Goal: Contribute content: Contribute content

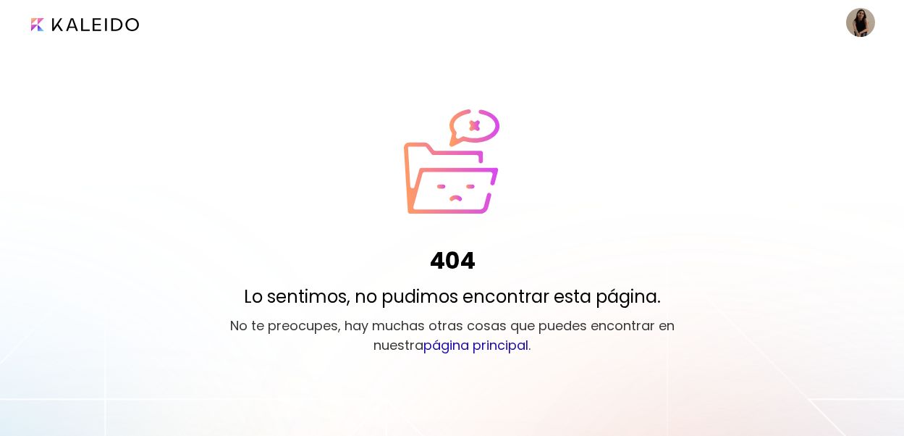
click at [853, 22] on image at bounding box center [860, 22] width 29 height 29
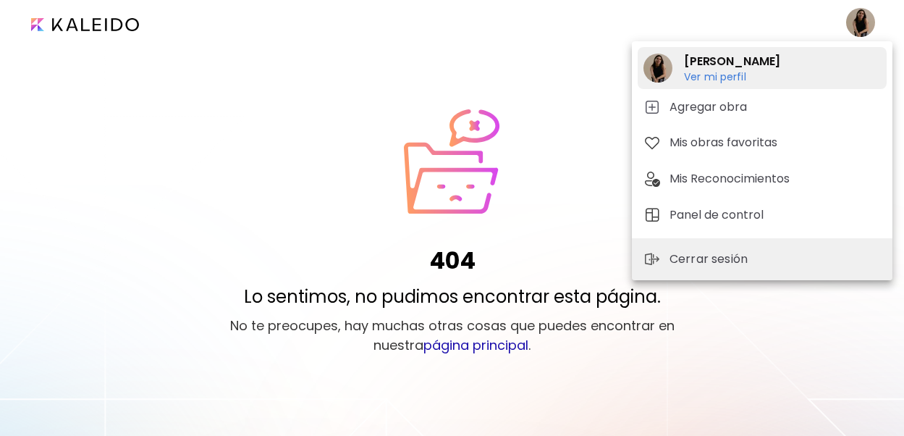
click at [729, 81] on h6 "Ver mi perfil" at bounding box center [732, 76] width 96 height 13
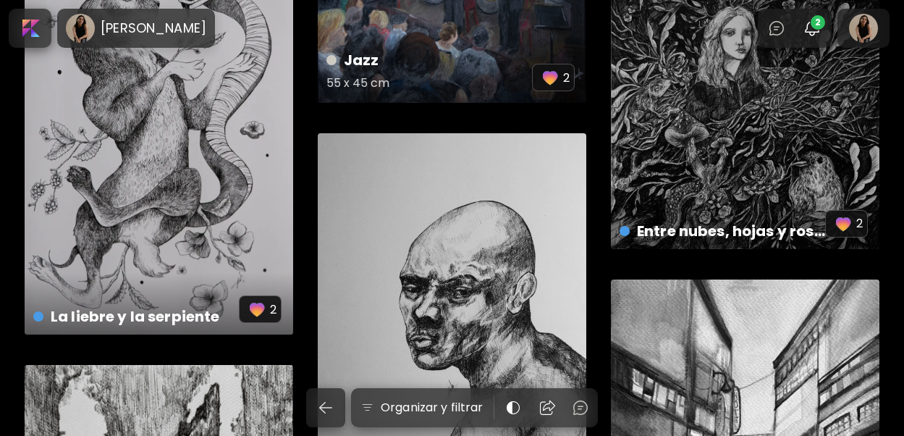
scroll to position [200, 0]
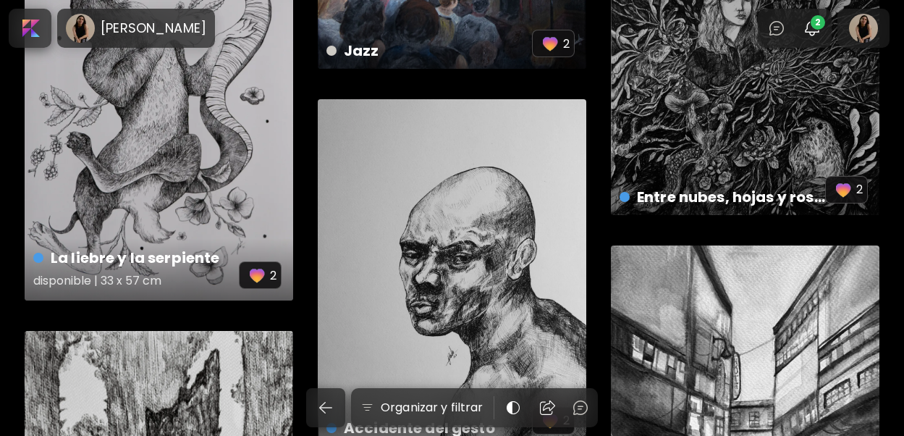
click at [237, 168] on div "La liebre y la serpiente disponible | 33 x 57 cm 2" at bounding box center [159, 79] width 269 height 444
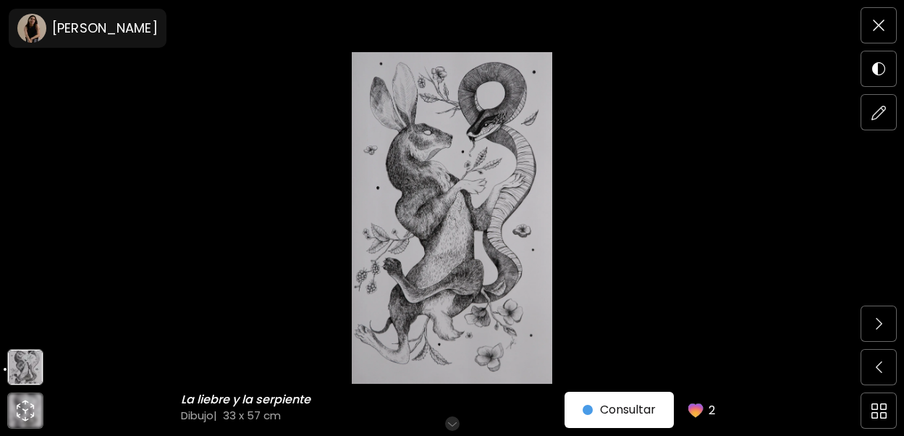
click at [583, 272] on img at bounding box center [452, 218] width 783 height 332
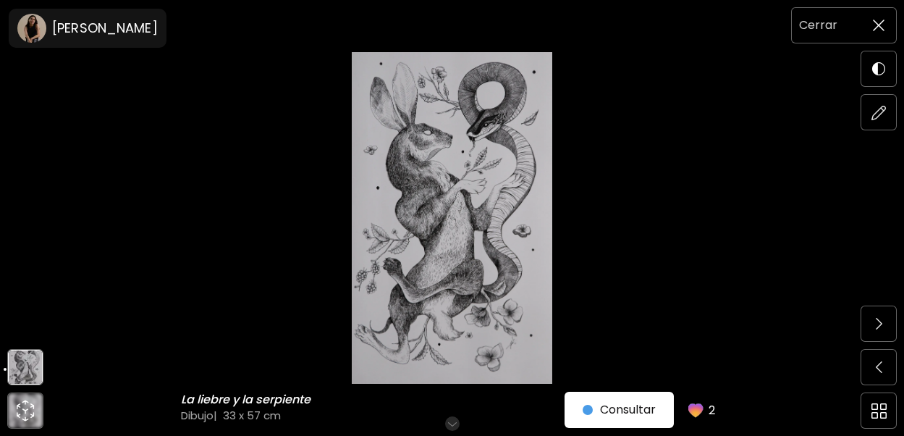
click at [886, 20] on span at bounding box center [879, 25] width 30 height 30
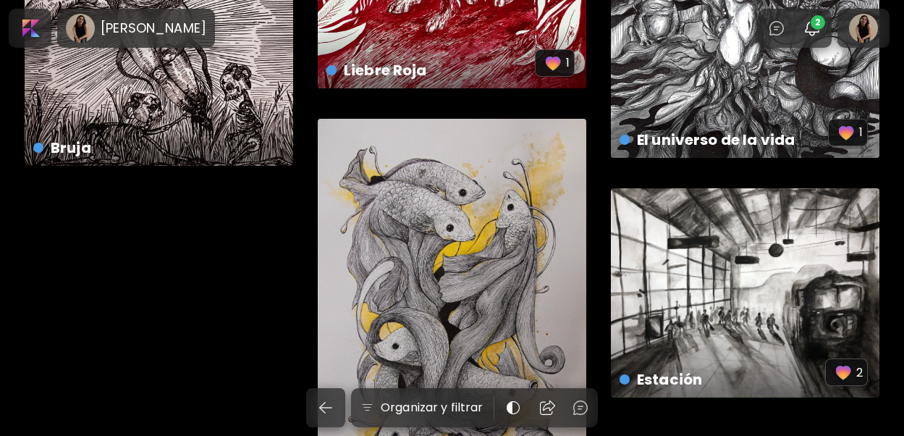
scroll to position [3051, 0]
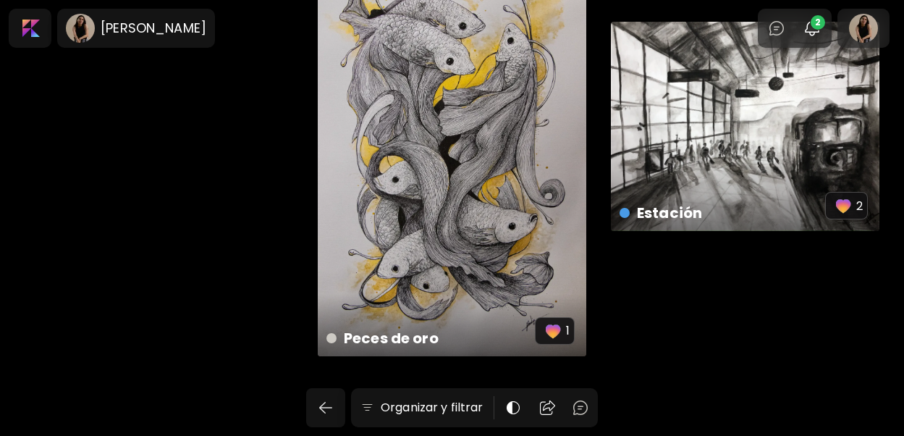
click at [717, 109] on div "Estación preview 2" at bounding box center [745, 126] width 269 height 209
click at [653, 153] on div "Estación disponible | 40 x 30 cm 2" at bounding box center [745, 126] width 269 height 209
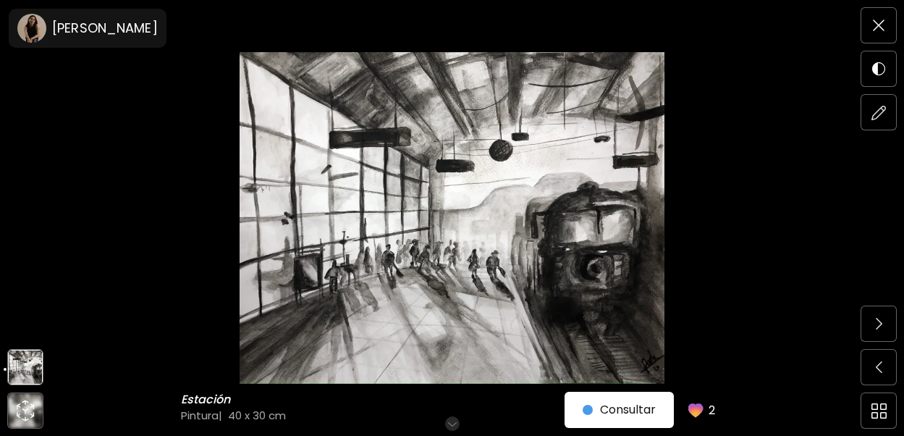
click at [704, 373] on img at bounding box center [452, 218] width 783 height 332
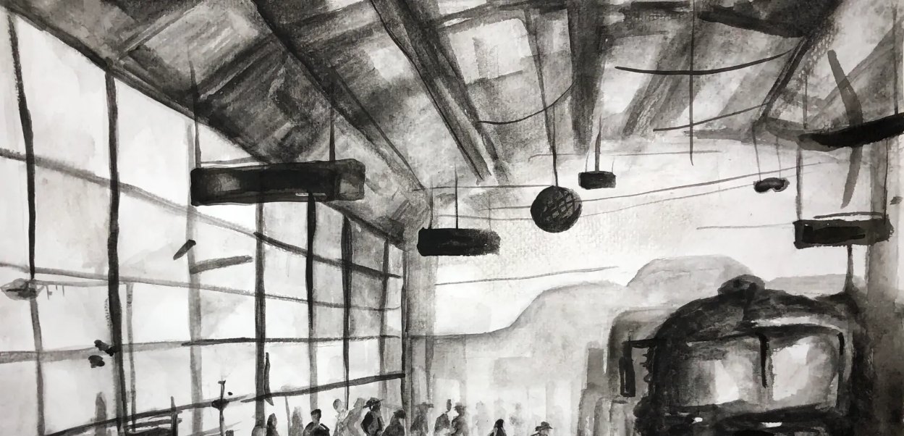
click at [598, 286] on img at bounding box center [452, 353] width 904 height 706
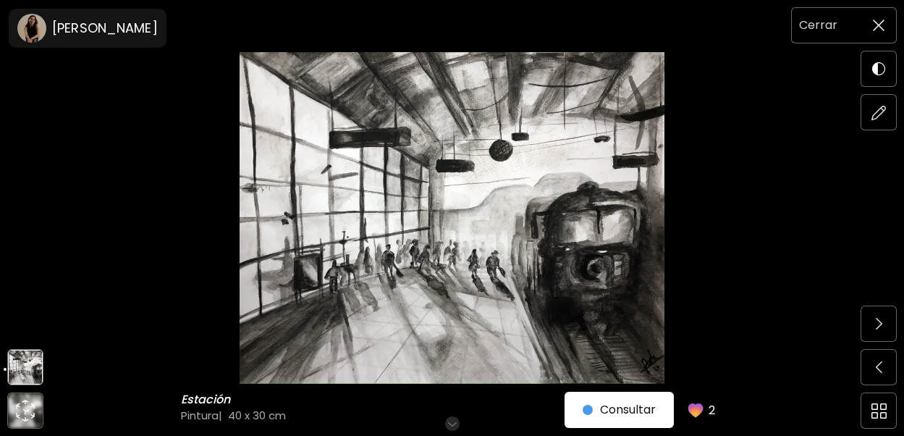
click at [878, 35] on span at bounding box center [879, 25] width 30 height 30
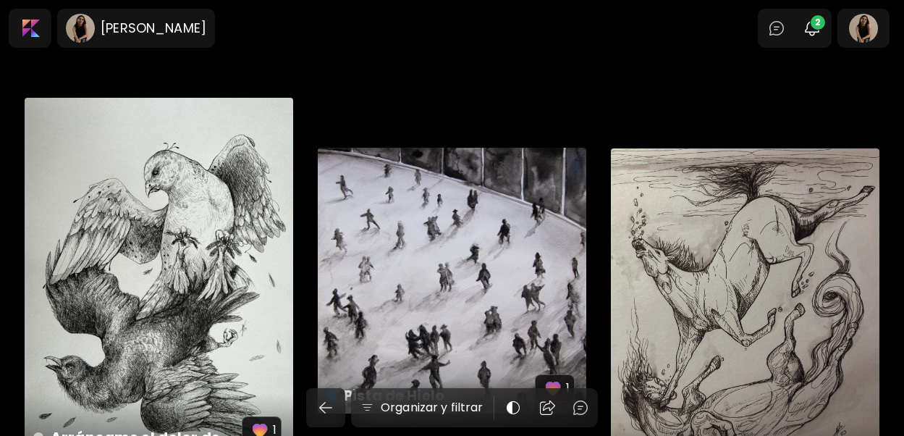
scroll to position [2055, 0]
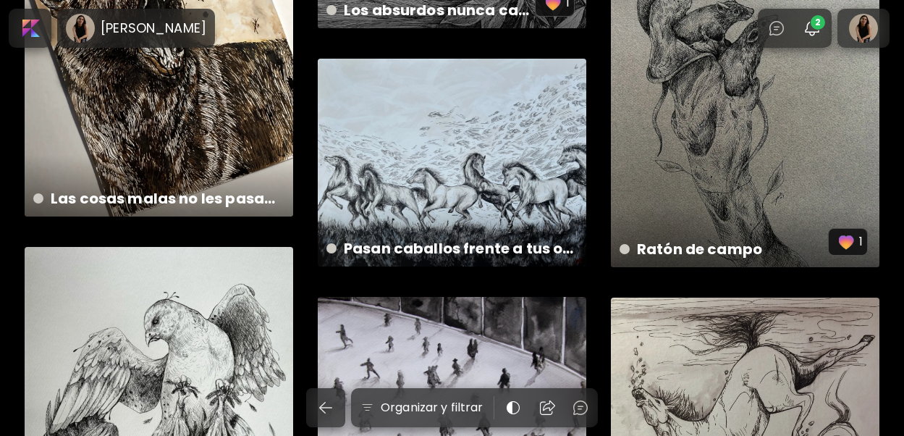
click at [469, 151] on div "Pasan caballos frente a tus ojos US$ 300 | 1.15 x 95 cm" at bounding box center [452, 163] width 269 height 208
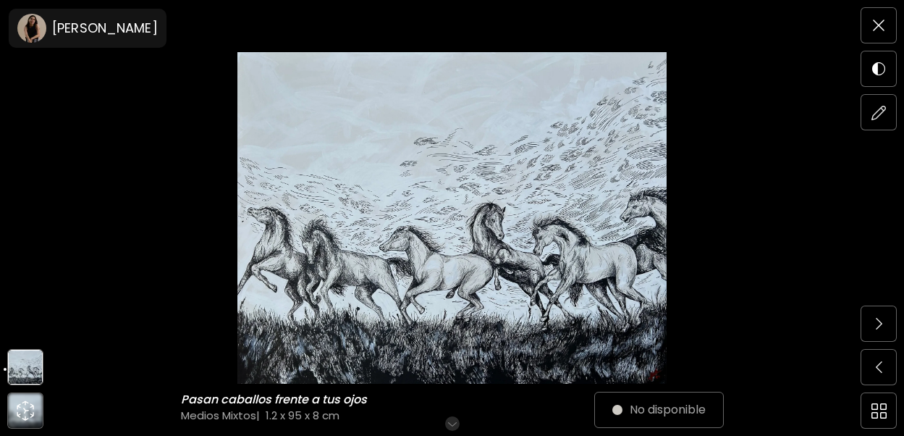
click at [720, 201] on img at bounding box center [452, 218] width 783 height 332
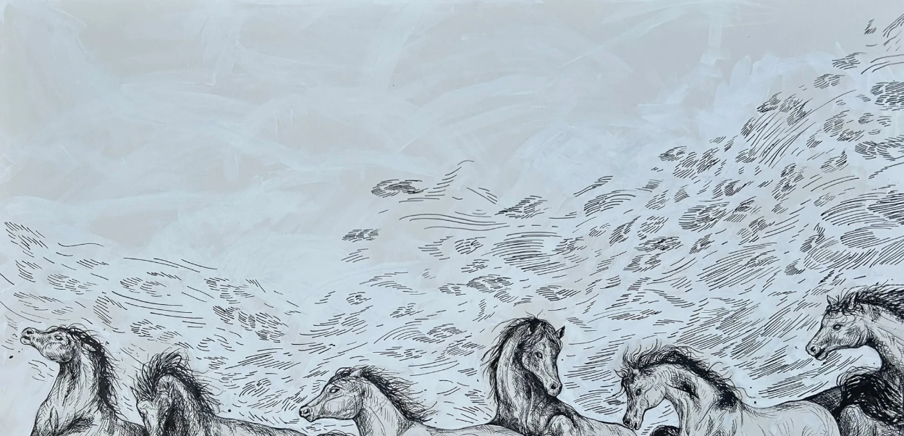
click at [371, 261] on img at bounding box center [452, 349] width 904 height 699
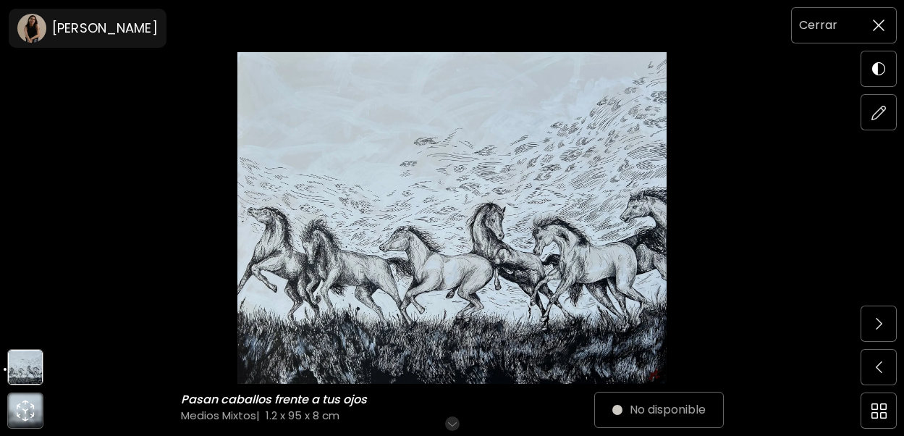
click at [889, 21] on span at bounding box center [879, 25] width 30 height 30
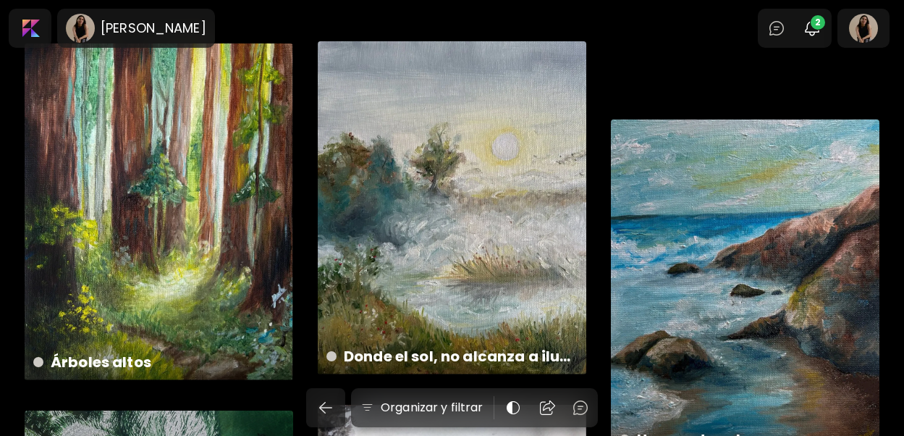
scroll to position [988, 0]
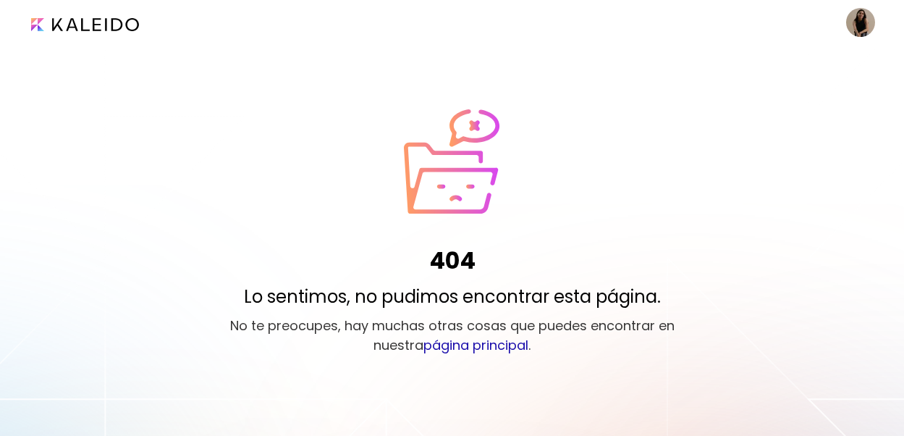
click at [869, 21] on image at bounding box center [860, 22] width 29 height 29
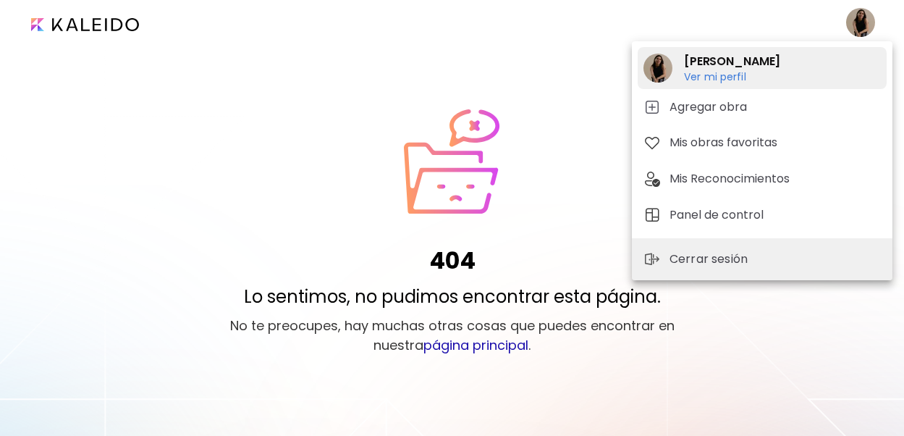
click at [723, 75] on h6 "Ver mi perfil" at bounding box center [732, 76] width 96 height 13
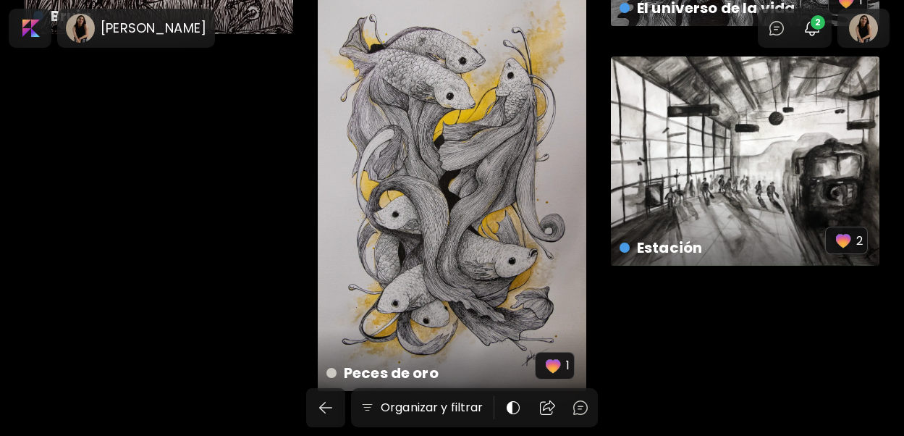
scroll to position [3051, 0]
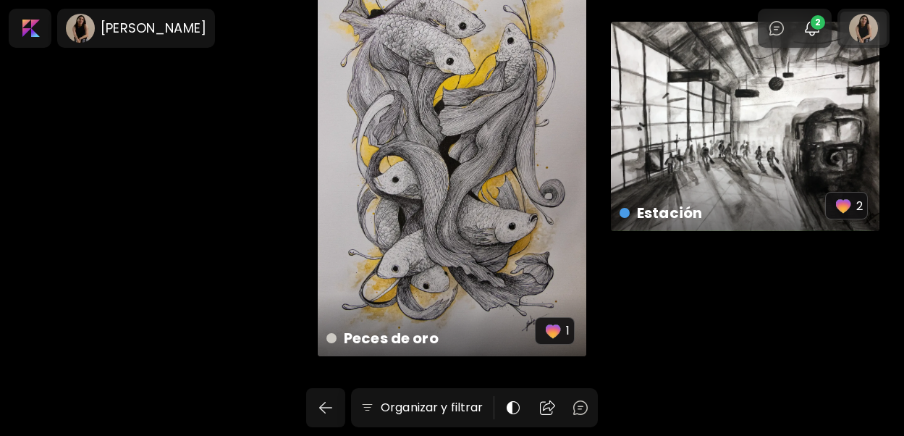
click at [867, 37] on div at bounding box center [864, 28] width 46 height 33
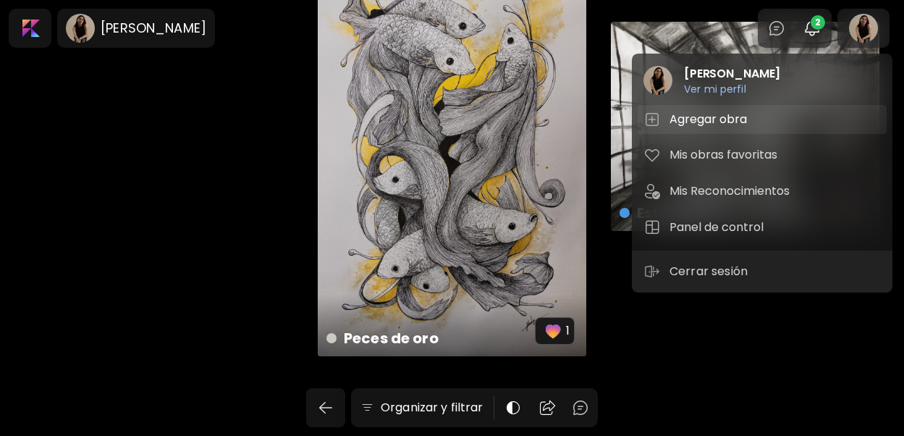
click at [728, 115] on h5 "Agregar obra" at bounding box center [711, 119] width 82 height 17
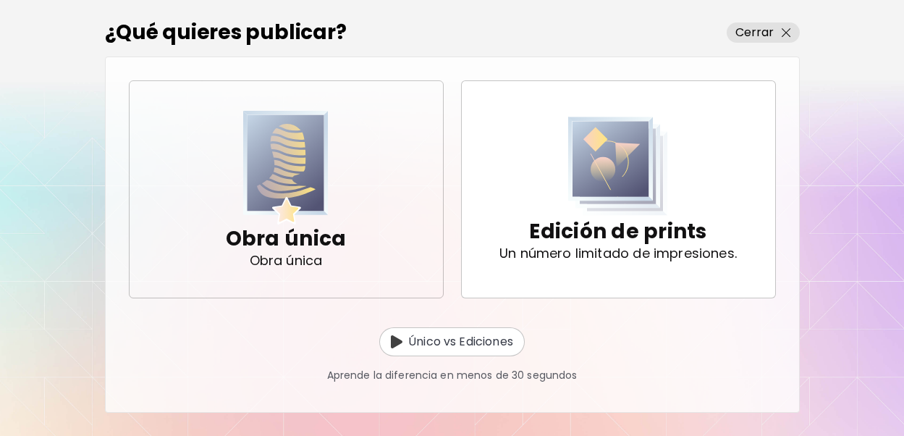
click at [396, 188] on span "Obra única Obra única" at bounding box center [286, 189] width 290 height 145
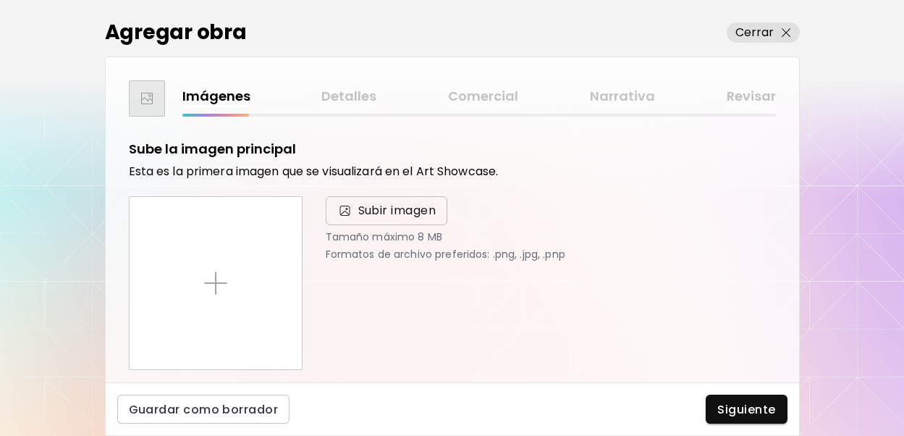
click at [391, 222] on span "Subir imagen" at bounding box center [387, 210] width 122 height 29
click at [0, 0] on input "Subir imagen" at bounding box center [0, 0] width 0 height 0
click at [381, 200] on span "Subir imagen" at bounding box center [387, 210] width 122 height 29
click at [0, 0] on input "Subir imagen" at bounding box center [0, 0] width 0 height 0
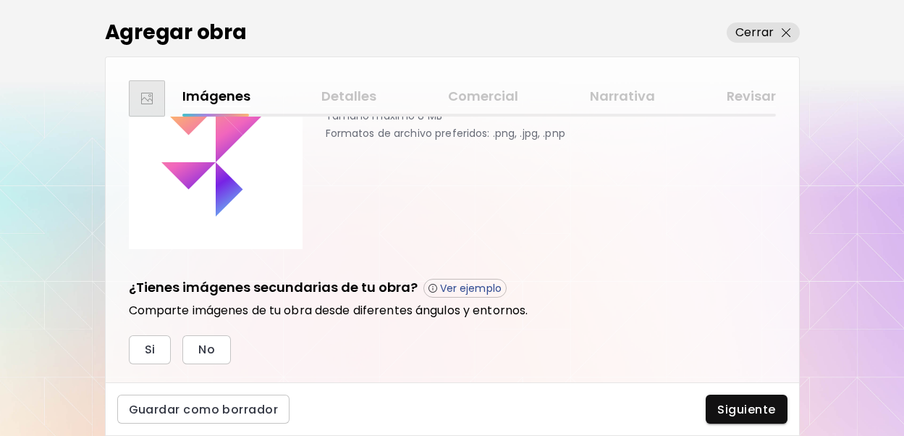
scroll to position [127, 0]
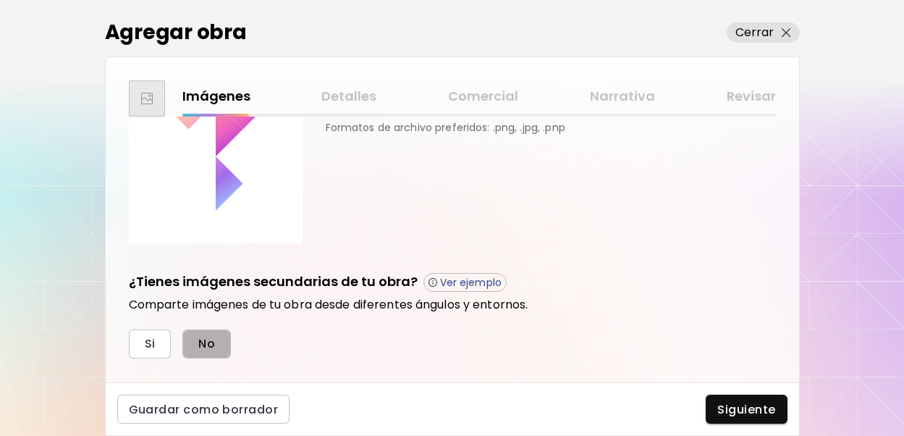
click at [203, 343] on span "No" at bounding box center [206, 343] width 17 height 15
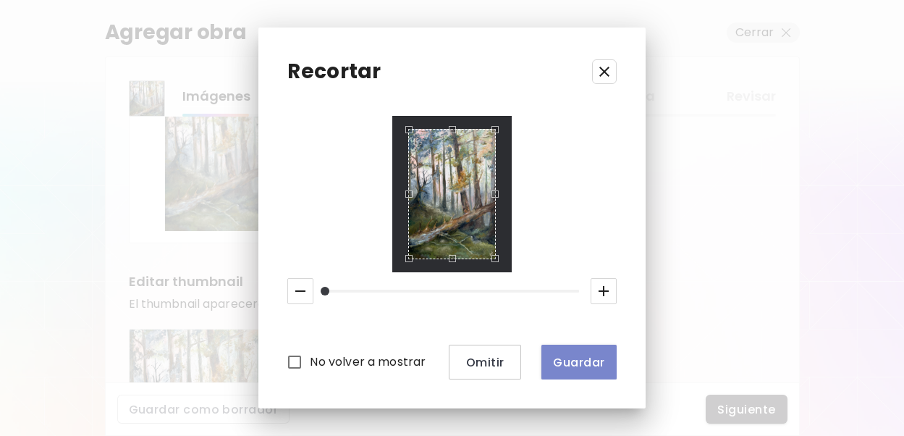
click at [563, 355] on span "Guardar" at bounding box center [578, 362] width 51 height 15
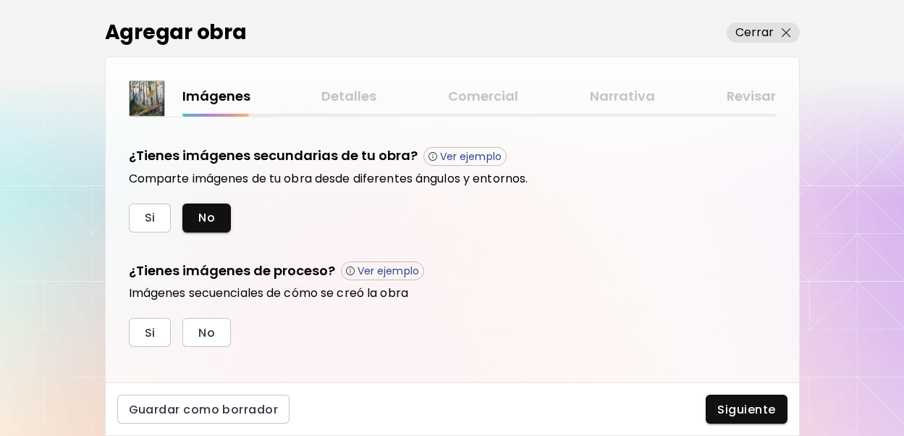
scroll to position [500, 0]
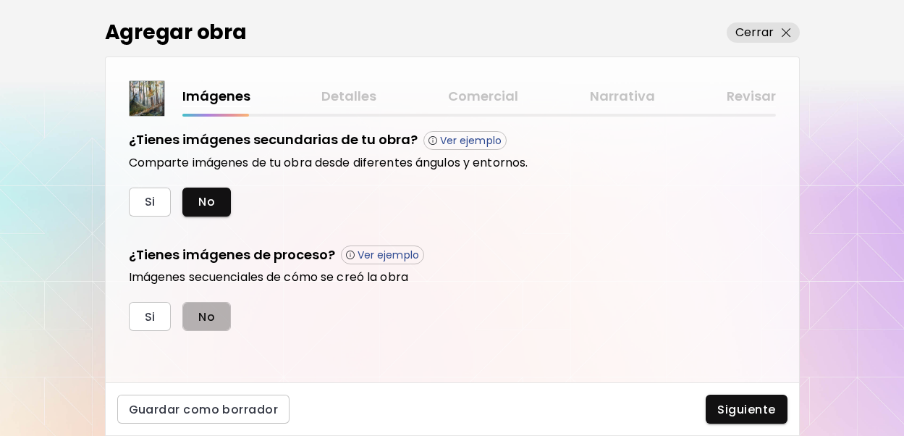
click at [203, 321] on span "No" at bounding box center [206, 316] width 17 height 15
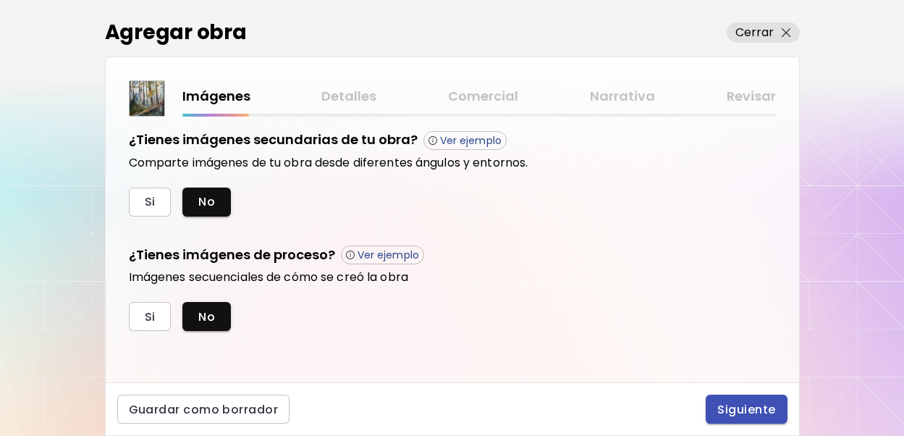
click at [754, 398] on button "Siguiente" at bounding box center [746, 409] width 81 height 29
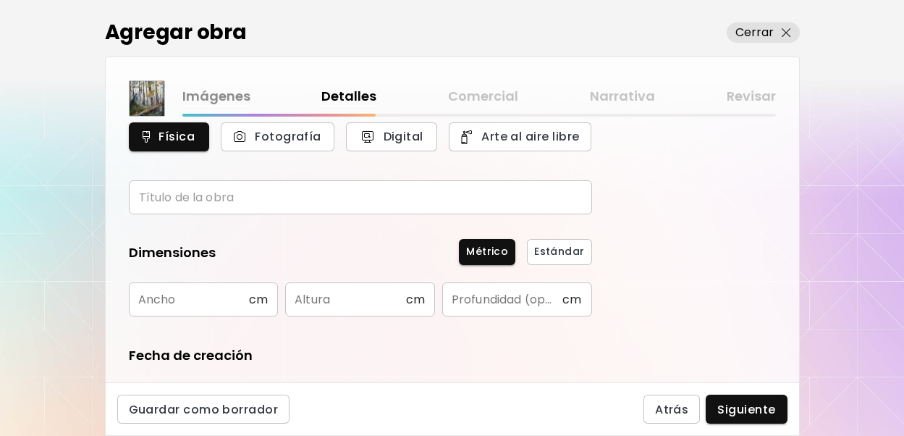
scroll to position [64, 0]
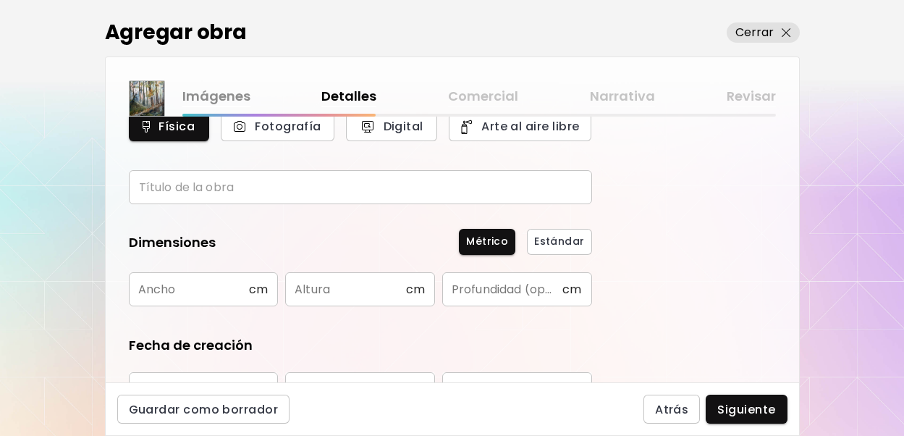
click at [440, 183] on input "text" at bounding box center [360, 187] width 463 height 34
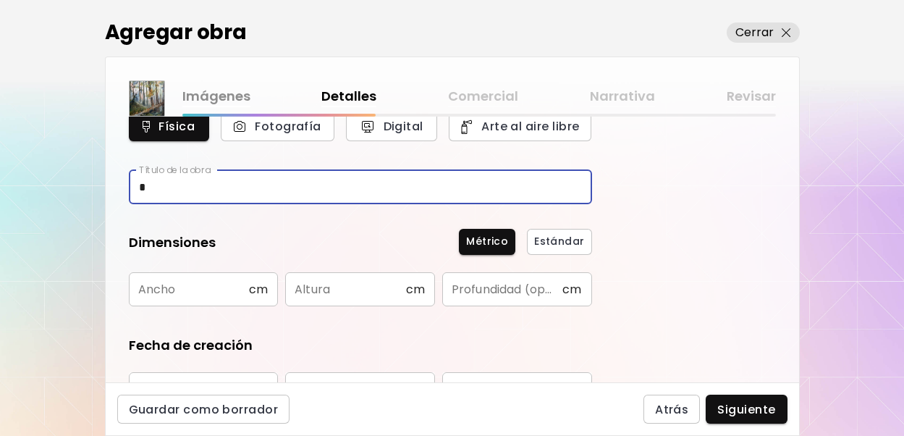
type input "*"
type input "**********"
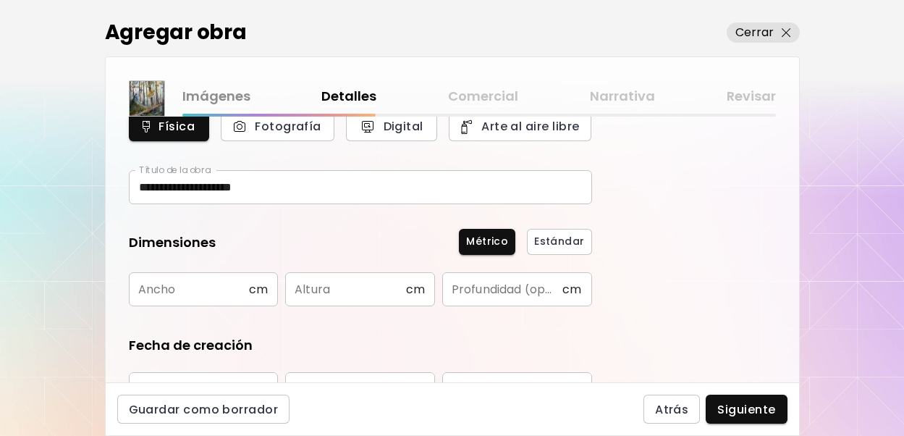
click at [437, 204] on form "**********" at bounding box center [360, 327] width 463 height 505
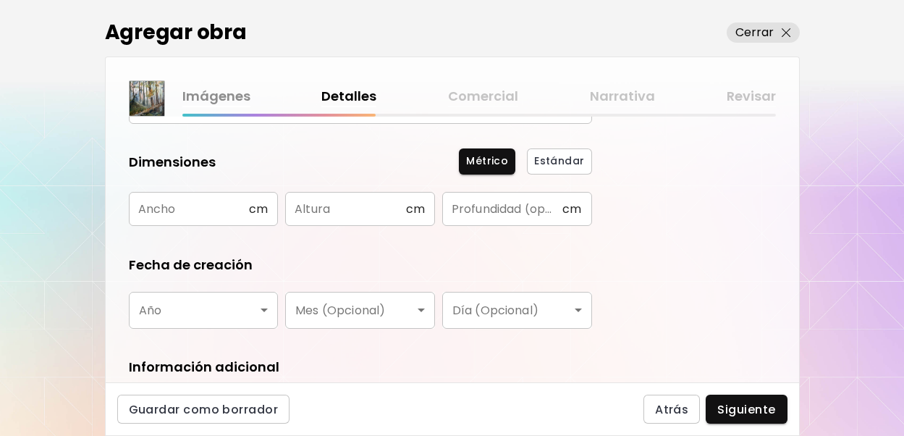
scroll to position [179, 0]
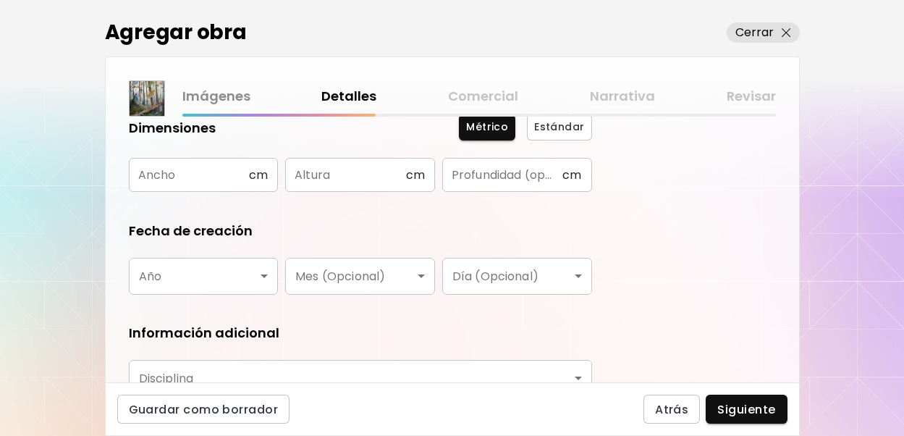
click at [230, 193] on form "**********" at bounding box center [360, 213] width 463 height 505
click at [228, 185] on input "text" at bounding box center [189, 175] width 120 height 34
type input "*"
type input "**"
click at [316, 172] on input "text" at bounding box center [345, 175] width 120 height 34
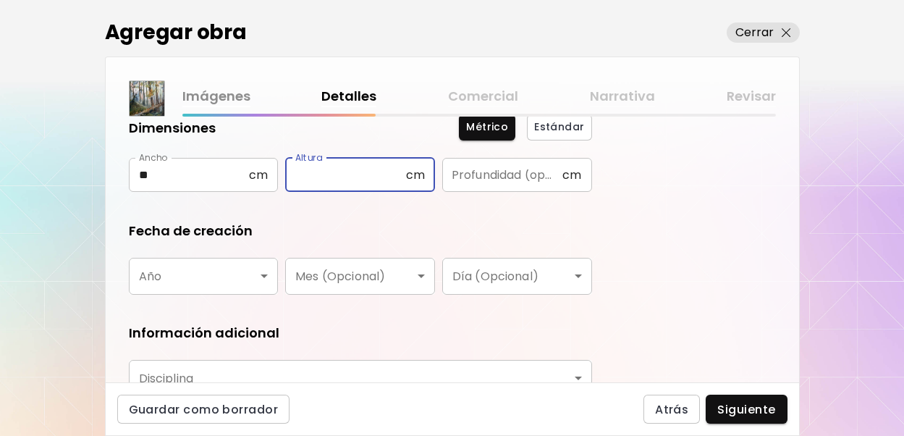
type input "*"
type input "**"
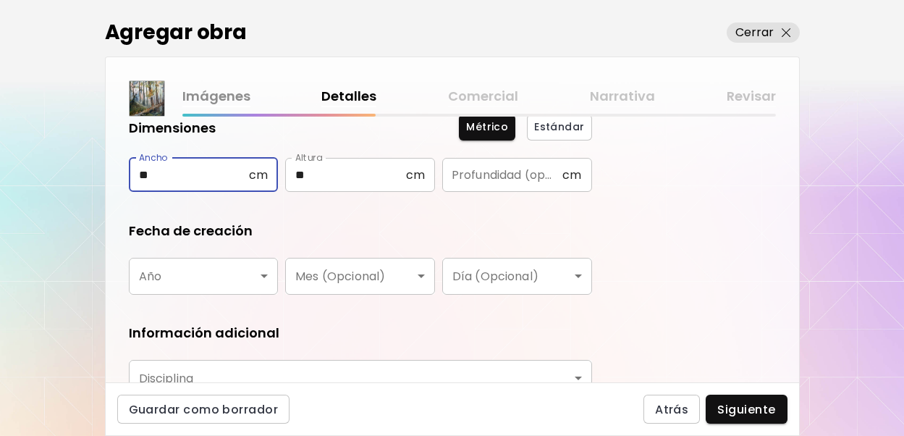
click at [200, 172] on input "**" at bounding box center [189, 175] width 120 height 34
click at [319, 197] on form "**********" at bounding box center [360, 213] width 463 height 505
click at [195, 174] on input "**" at bounding box center [189, 175] width 120 height 34
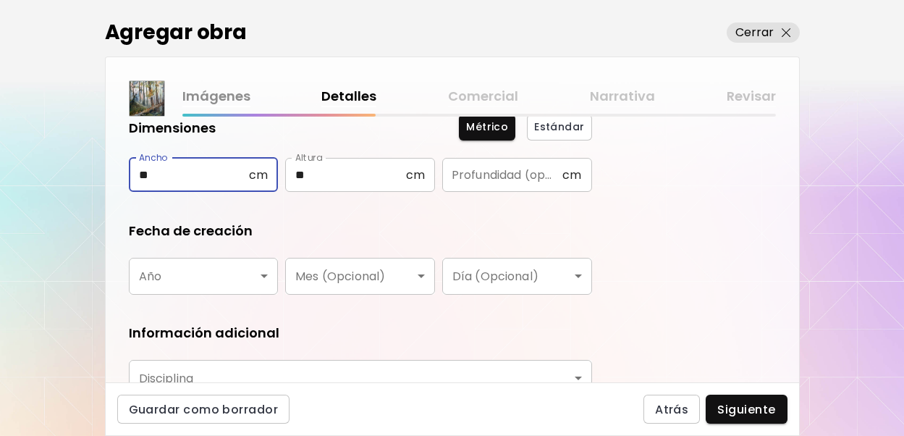
type input "**"
click at [356, 219] on form "**********" at bounding box center [360, 213] width 463 height 505
click at [451, 188] on input "text" at bounding box center [502, 175] width 120 height 34
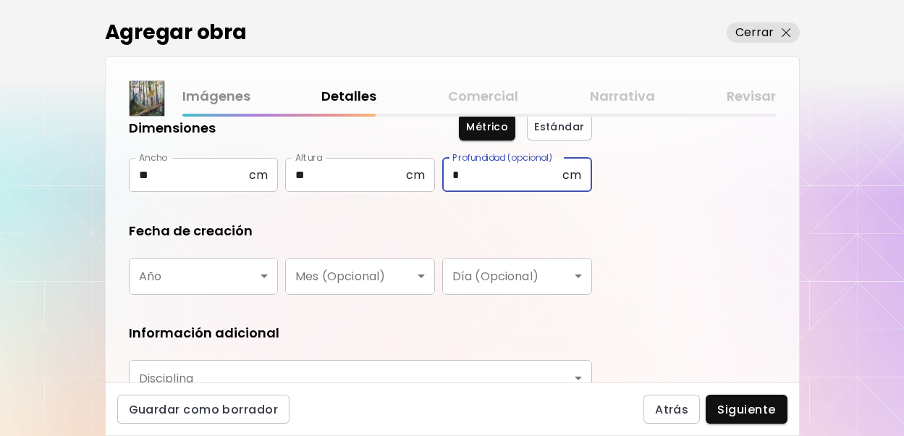
type input "*"
click at [167, 290] on body "**********" at bounding box center [452, 218] width 904 height 436
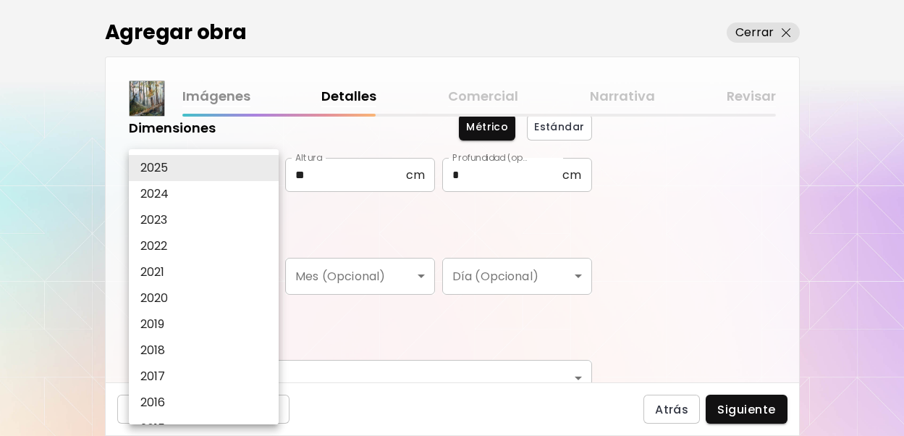
click at [216, 183] on li "2024" at bounding box center [204, 194] width 150 height 26
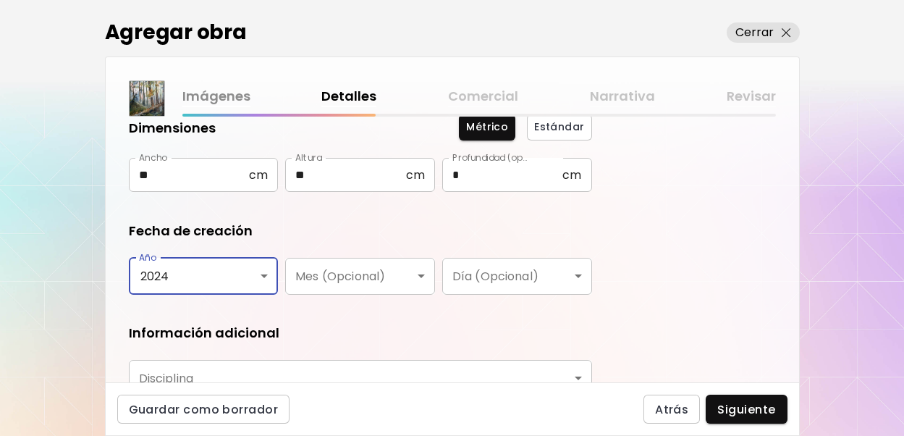
click at [148, 290] on body "**********" at bounding box center [452, 218] width 904 height 436
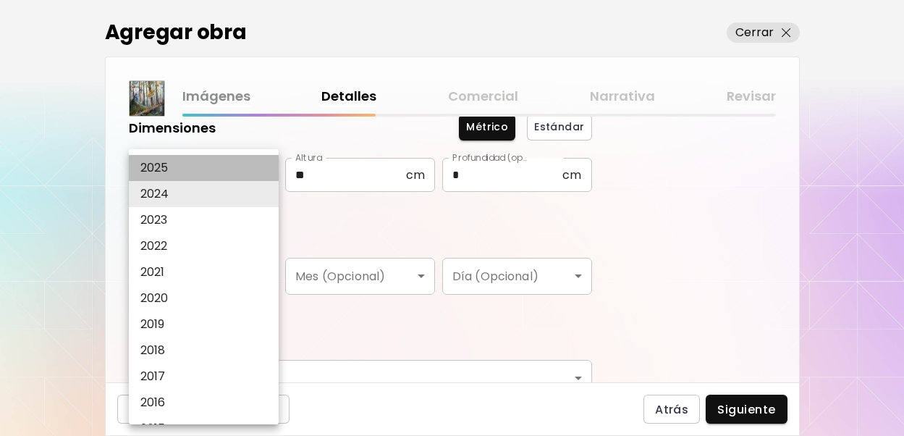
click at [195, 167] on li "2025" at bounding box center [204, 168] width 150 height 26
type input "****"
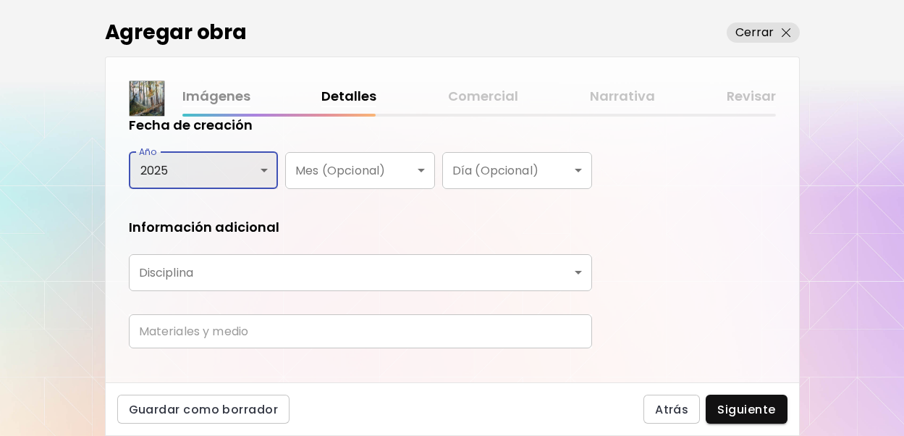
scroll to position [308, 0]
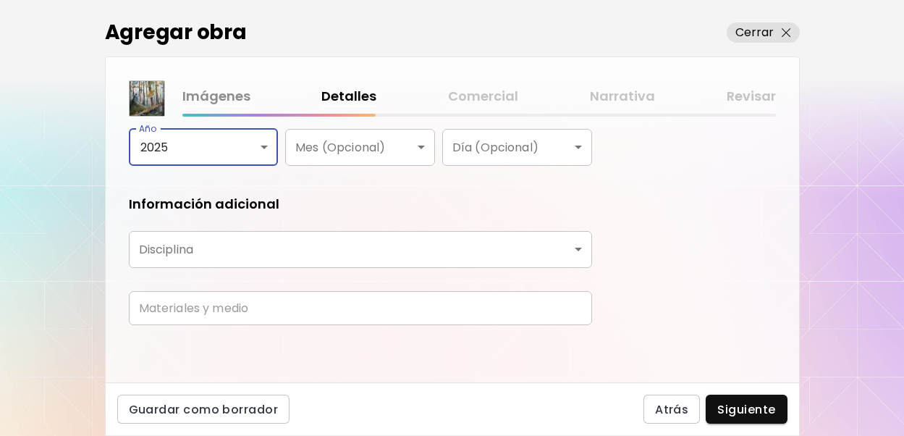
click at [275, 253] on body "**********" at bounding box center [452, 218] width 904 height 436
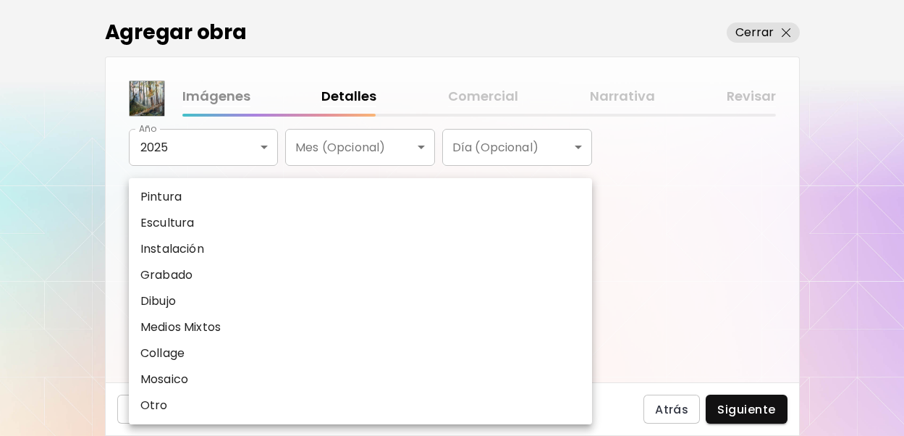
click at [216, 203] on li "Pintura" at bounding box center [360, 197] width 463 height 26
type input "********"
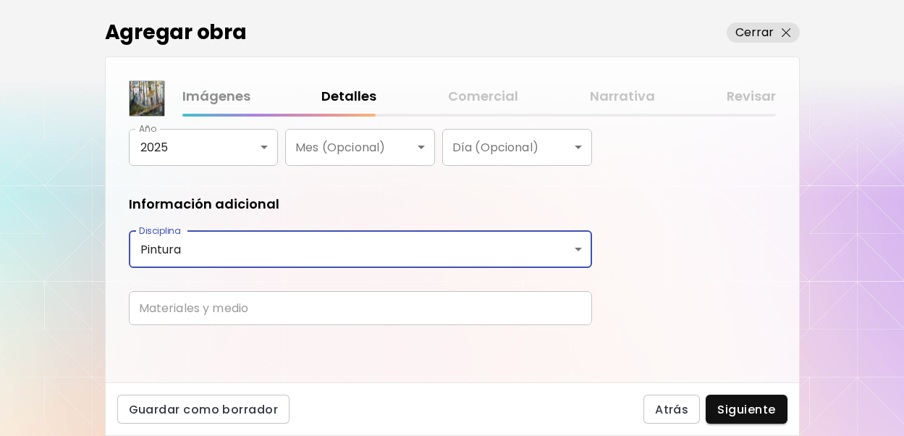
click at [201, 298] on input "text" at bounding box center [360, 308] width 463 height 34
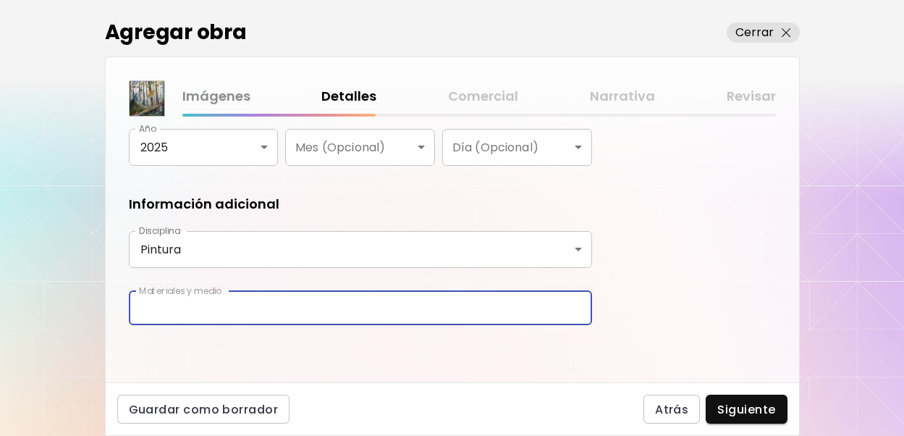
type input "**********"
click at [760, 399] on button "Siguiente" at bounding box center [746, 409] width 81 height 29
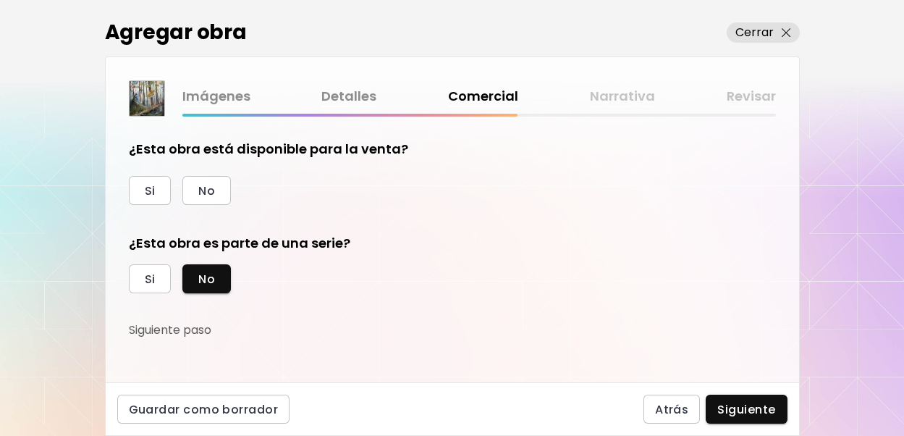
scroll to position [23, 0]
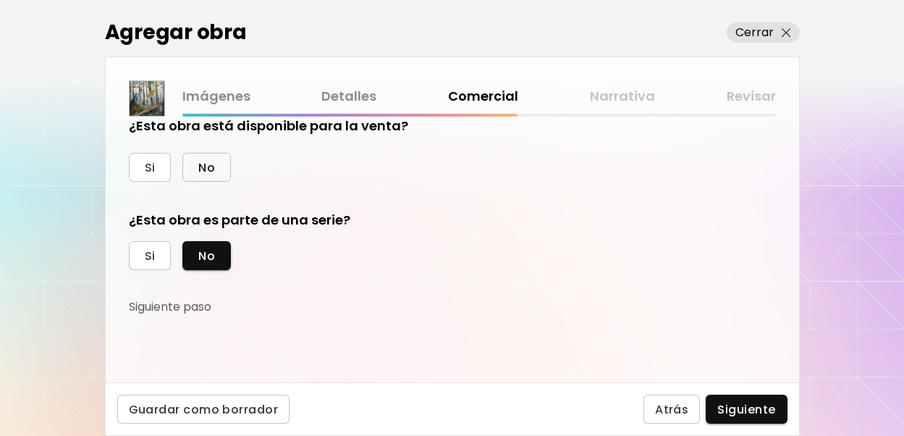
click at [220, 169] on button "No" at bounding box center [206, 167] width 49 height 29
click at [149, 169] on span "Si" at bounding box center [150, 167] width 11 height 15
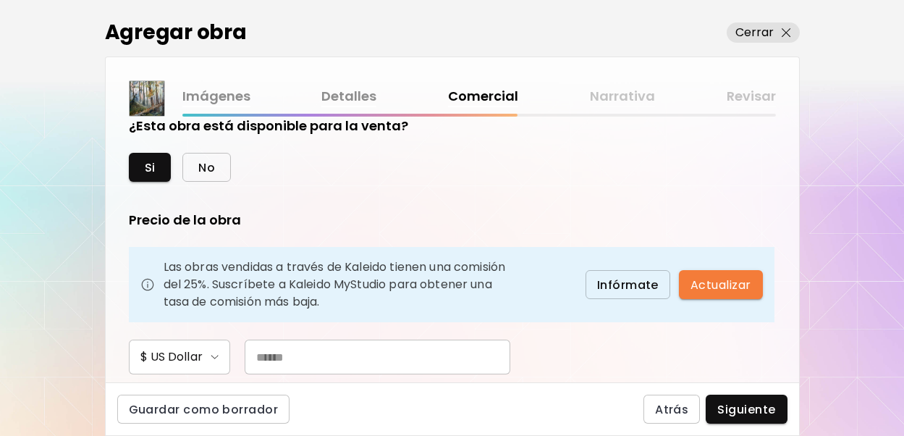
click at [203, 169] on span "No" at bounding box center [206, 167] width 17 height 15
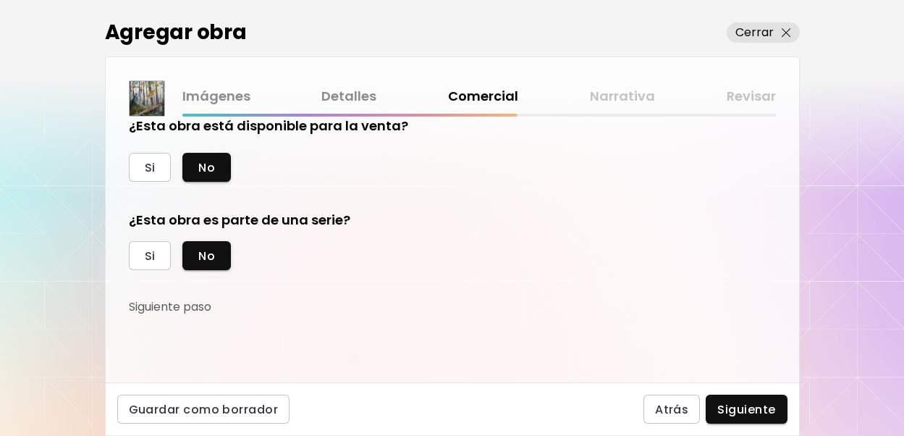
click at [222, 102] on link "Imágenes" at bounding box center [216, 96] width 68 height 21
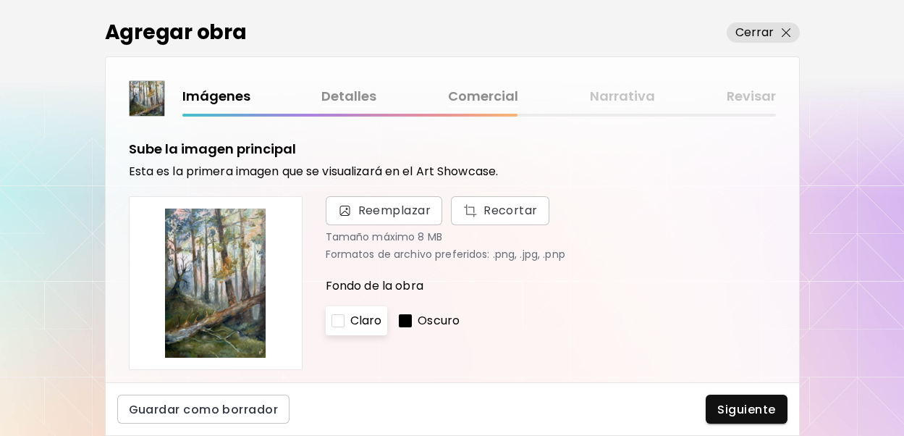
click at [419, 321] on p "Oscuro" at bounding box center [439, 320] width 42 height 17
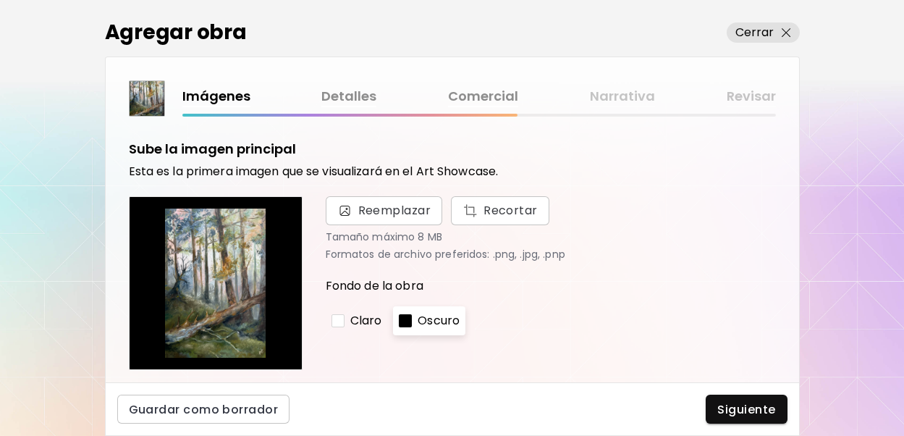
click at [367, 100] on link "Detalles" at bounding box center [348, 96] width 55 height 21
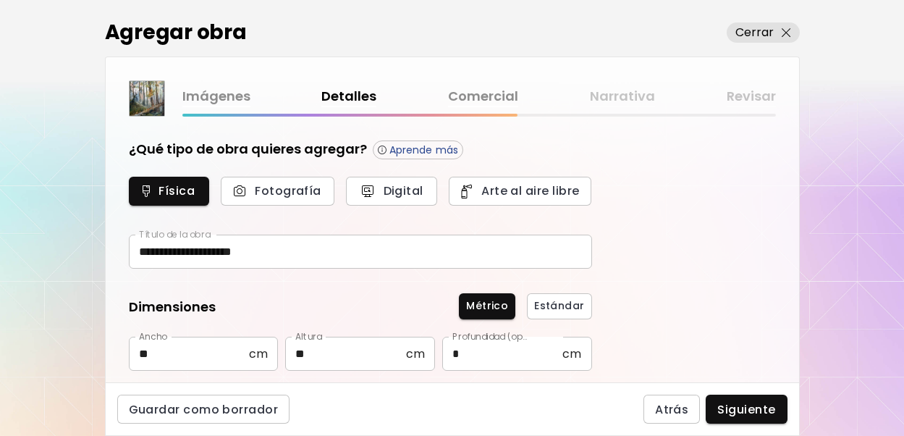
click at [512, 92] on link "Comercial" at bounding box center [483, 96] width 70 height 21
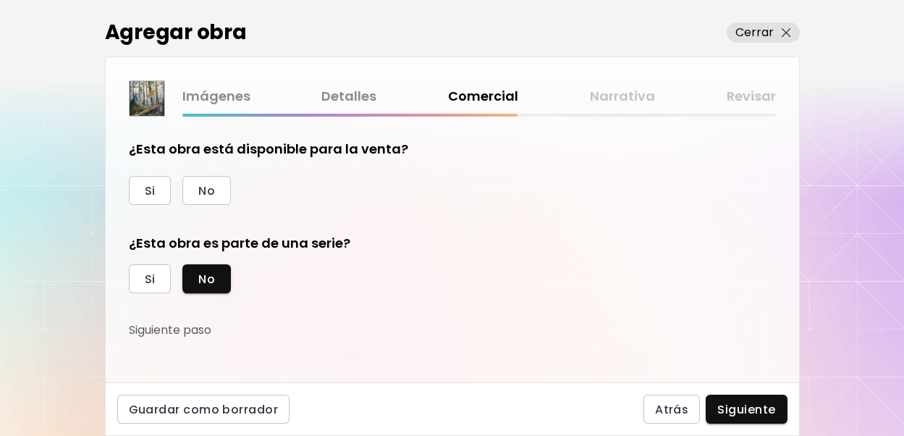
scroll to position [23, 0]
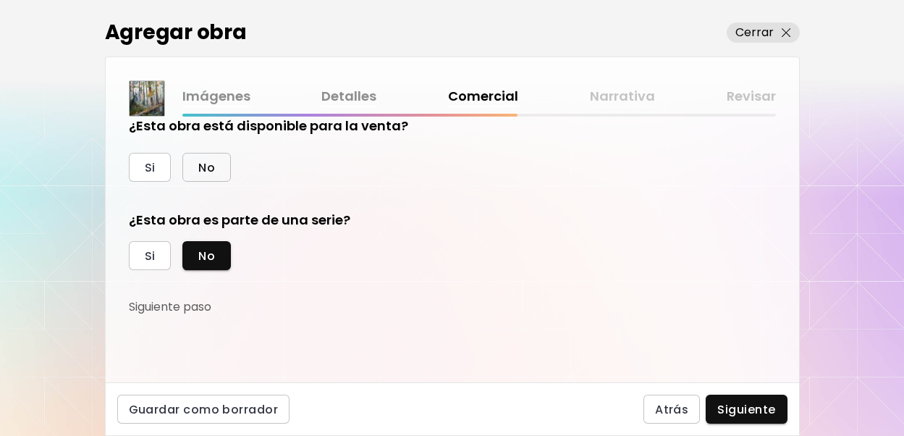
click at [224, 170] on button "No" at bounding box center [206, 167] width 49 height 29
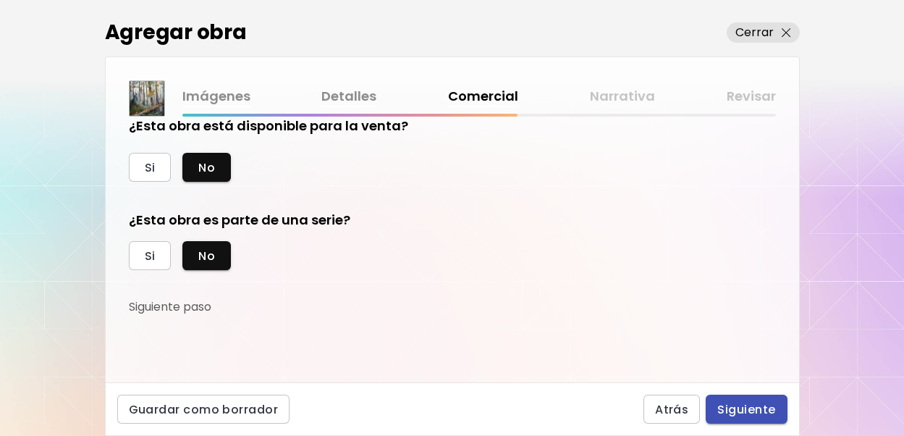
click at [731, 409] on span "Siguiente" at bounding box center [747, 409] width 58 height 15
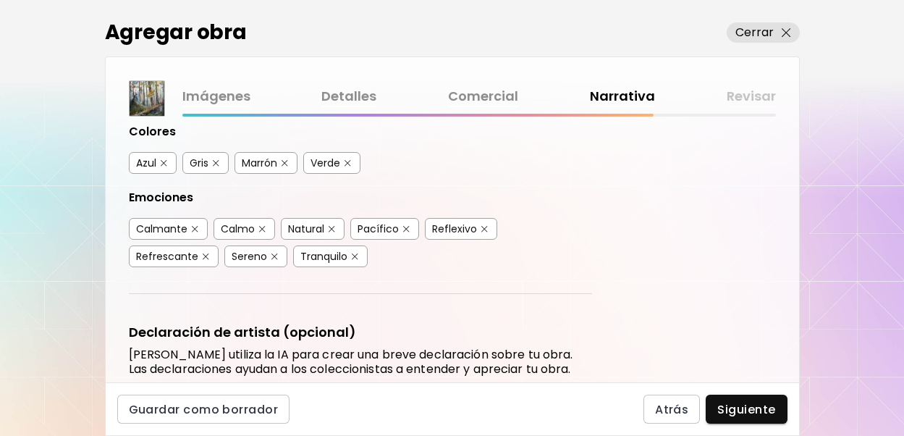
scroll to position [295, 0]
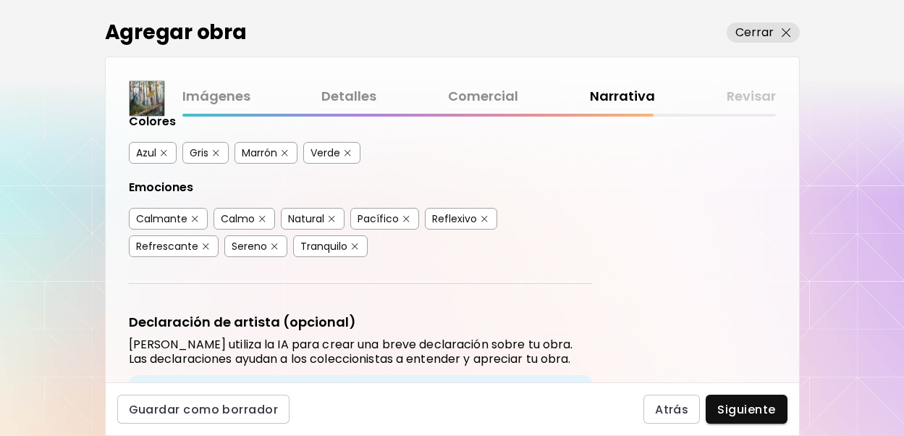
click at [167, 151] on button "button" at bounding box center [164, 153] width 11 height 11
click at [218, 150] on img "button" at bounding box center [216, 153] width 7 height 7
click at [288, 150] on img "button" at bounding box center [285, 153] width 7 height 7
click at [198, 214] on button "button" at bounding box center [195, 219] width 11 height 11
click at [264, 216] on img "button" at bounding box center [262, 219] width 7 height 7
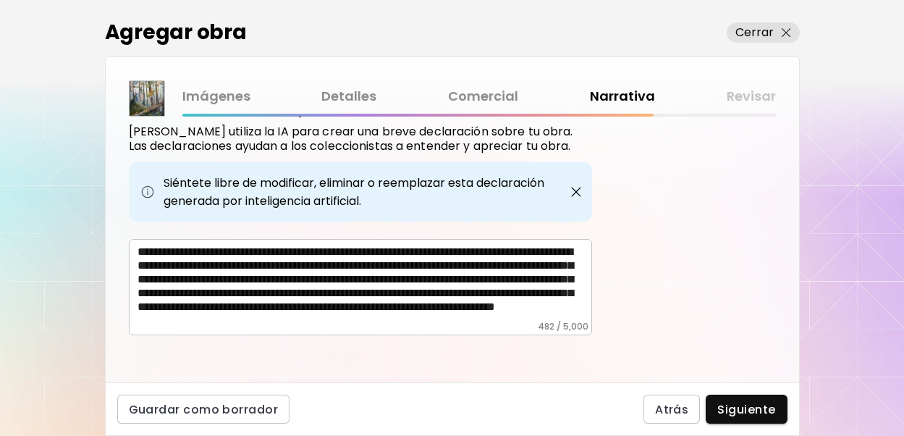
scroll to position [21, 0]
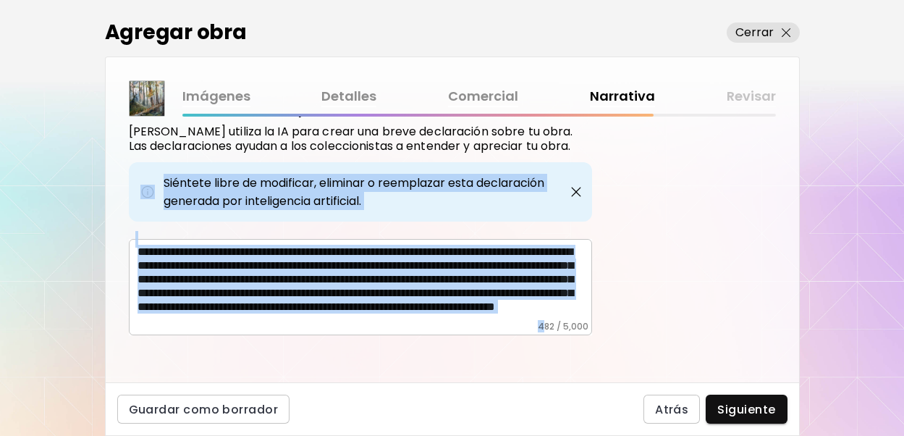
drag, startPoint x: 542, startPoint y: 316, endPoint x: 4, endPoint y: 190, distance: 553.4
click at [4, 190] on div "Agregar obra Cerrar Imágenes Detalles Comercial Narrativa Revisar Etiquetas de …" at bounding box center [452, 218] width 904 height 436
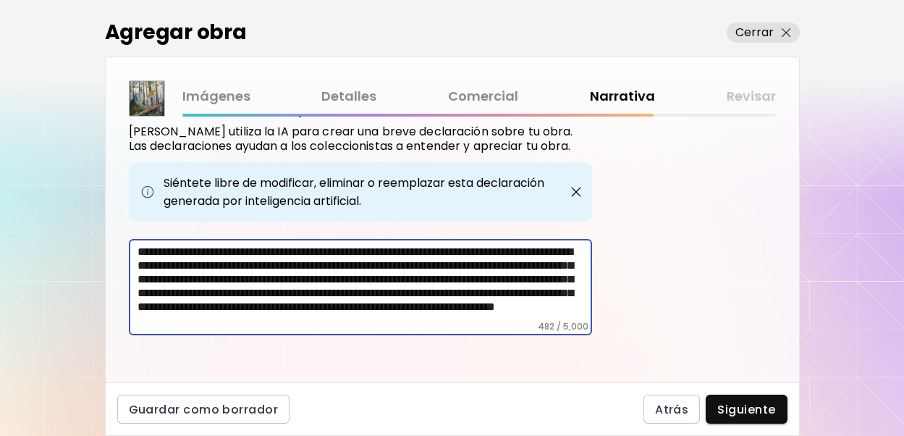
click at [272, 260] on textarea "**********" at bounding box center [365, 283] width 455 height 76
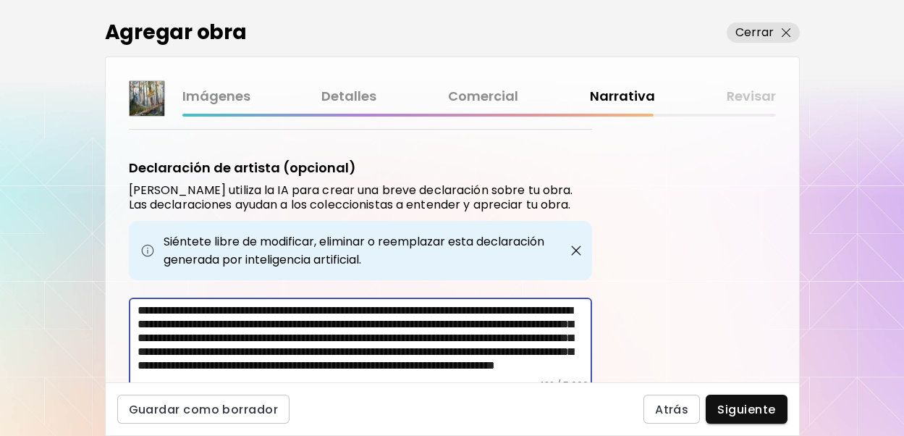
drag, startPoint x: 527, startPoint y: 308, endPoint x: -51, endPoint y: 115, distance: 609.7
click at [0, 115] on html "0 2 Agregar obra Cerrar Imágenes Detalles Comercial Narrativa Revisar Etiquetas…" at bounding box center [452, 218] width 904 height 436
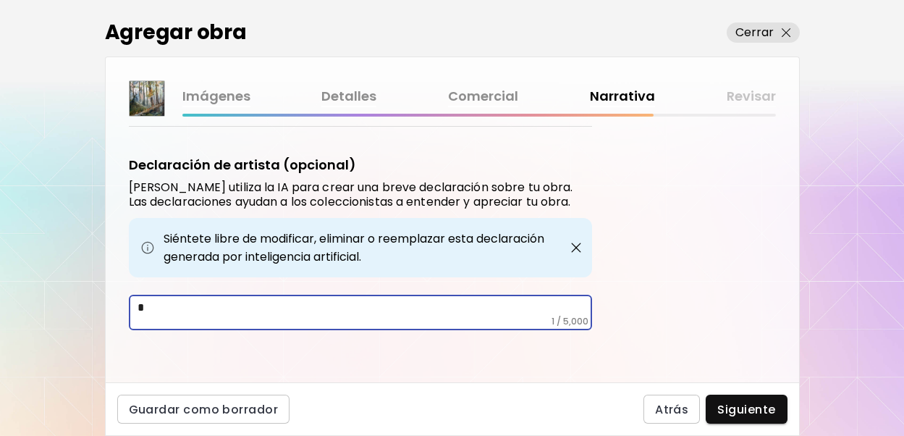
scroll to position [447, 0]
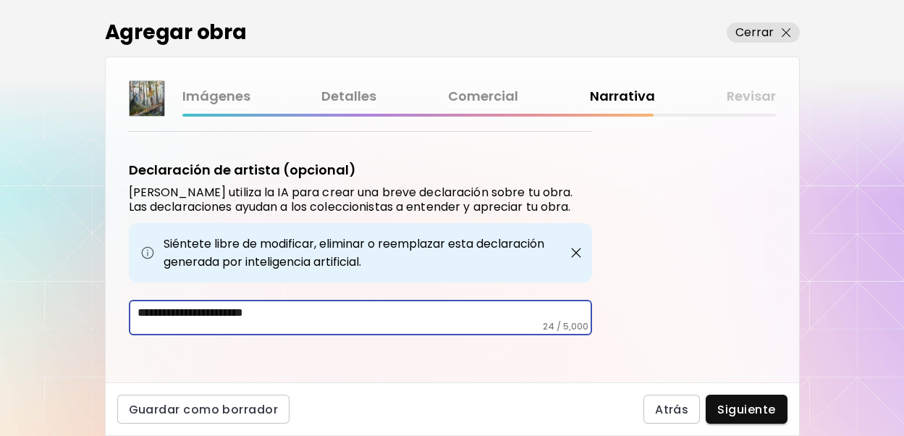
click at [196, 306] on textarea "**********" at bounding box center [365, 313] width 455 height 15
drag, startPoint x: 390, startPoint y: 306, endPoint x: 308, endPoint y: 307, distance: 82.5
click at [308, 307] on textarea "**********" at bounding box center [365, 313] width 455 height 15
click at [151, 306] on textarea "**********" at bounding box center [365, 313] width 455 height 15
click at [157, 308] on textarea "**********" at bounding box center [365, 313] width 455 height 15
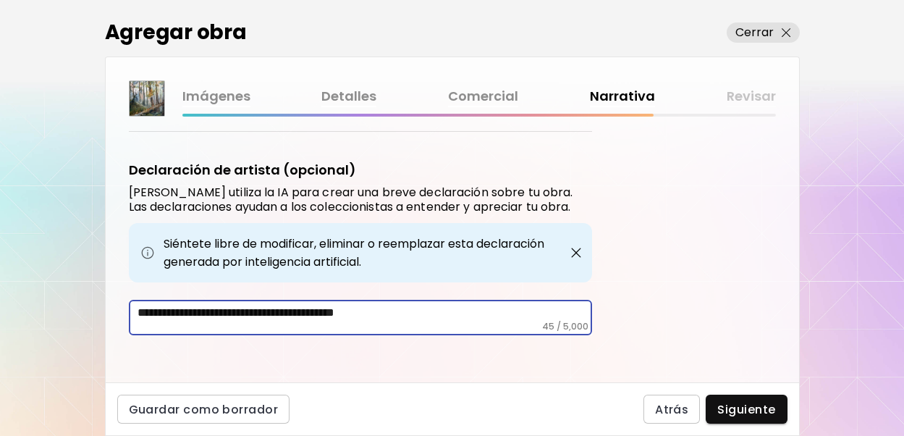
click at [185, 307] on textarea "**********" at bounding box center [365, 313] width 455 height 15
click at [156, 311] on textarea "**********" at bounding box center [365, 313] width 455 height 15
click at [289, 306] on textarea "**********" at bounding box center [365, 313] width 455 height 15
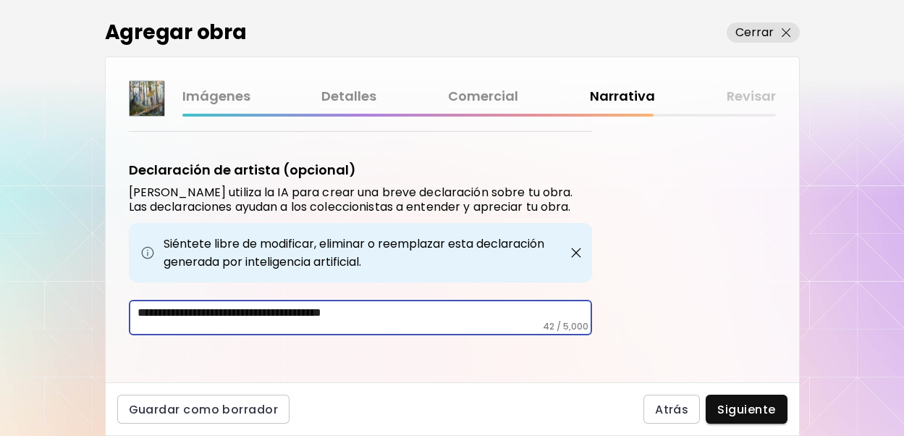
click at [367, 306] on textarea "**********" at bounding box center [365, 313] width 455 height 15
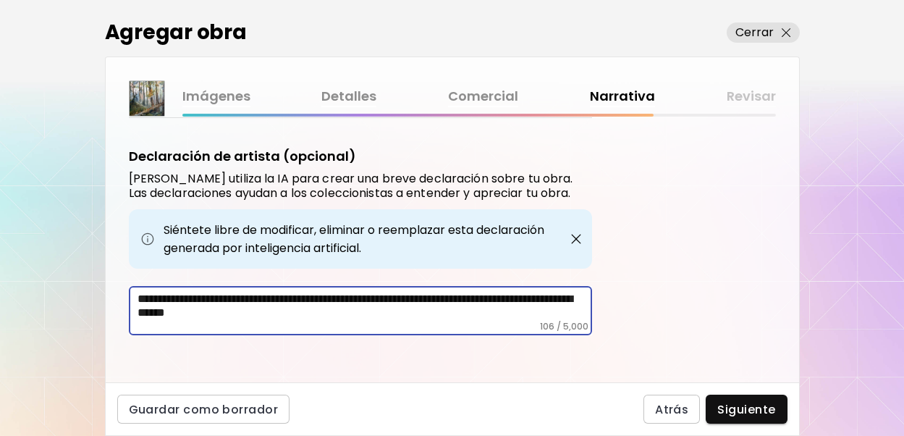
drag, startPoint x: 424, startPoint y: 303, endPoint x: 80, endPoint y: 285, distance: 344.4
click at [80, 285] on div "**********" at bounding box center [452, 218] width 904 height 436
paste textarea
type textarea "**********"
click at [736, 405] on span "Siguiente" at bounding box center [747, 409] width 58 height 15
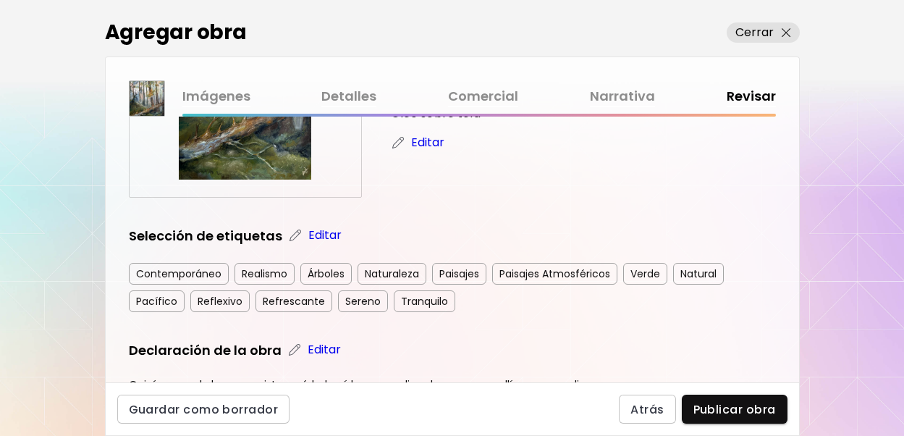
scroll to position [227, 0]
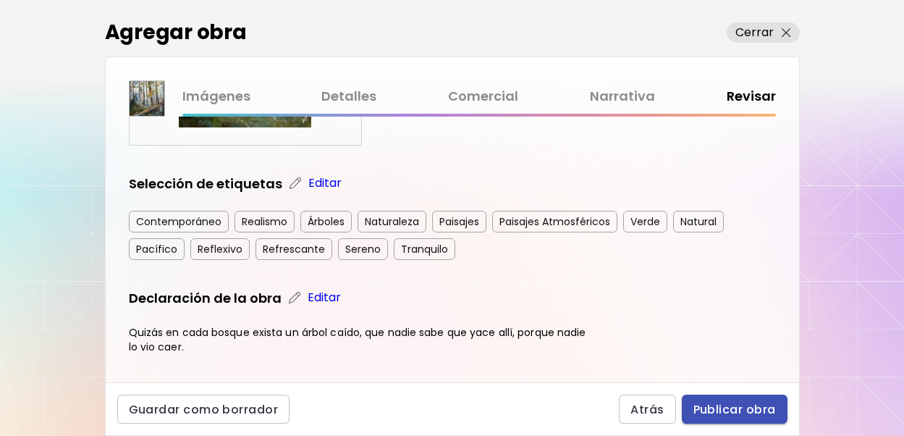
click at [720, 396] on button "Publicar obra" at bounding box center [735, 409] width 106 height 29
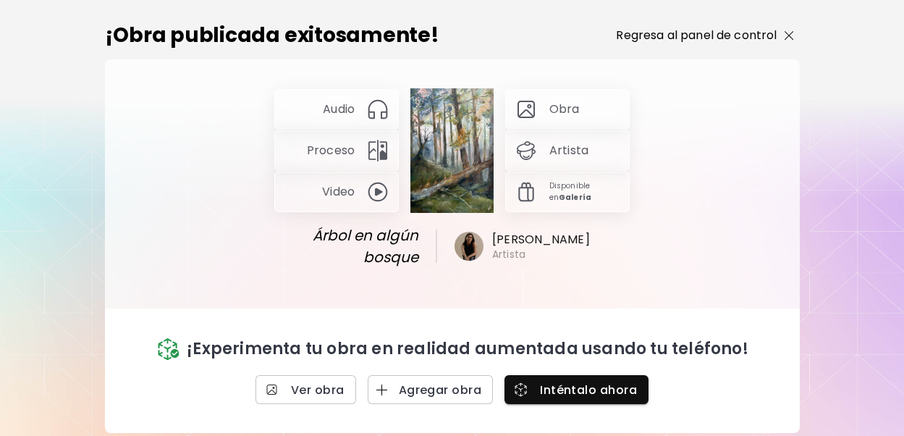
click at [783, 32] on span "Regresa al panel de control" at bounding box center [704, 35] width 177 height 17
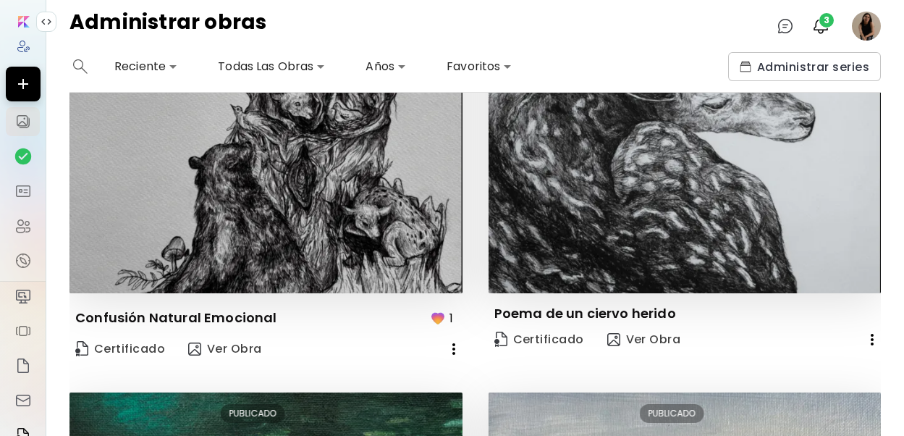
scroll to position [1186, 0]
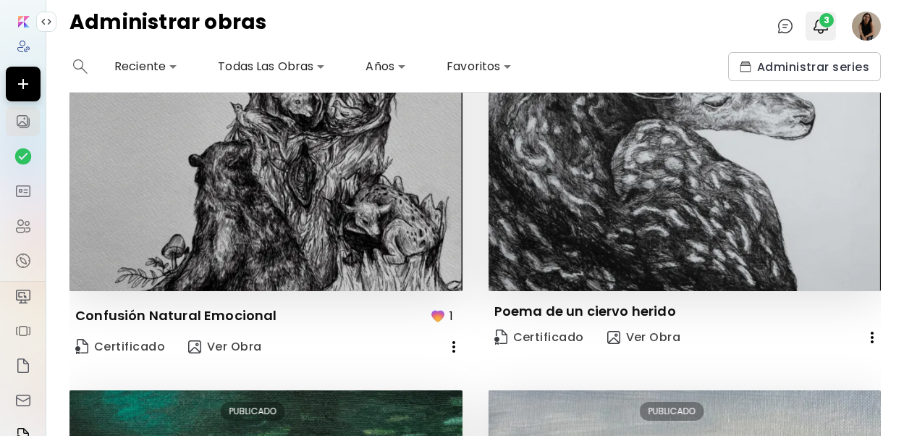
click at [833, 23] on span "3" at bounding box center [827, 20] width 14 height 14
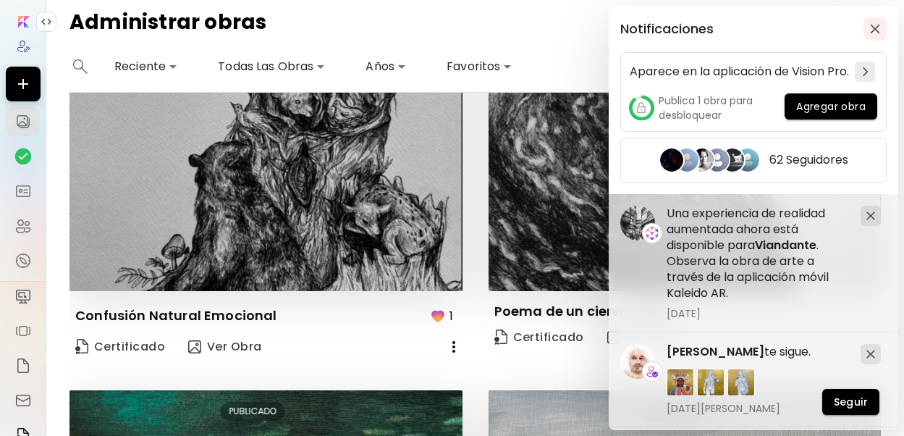
click at [868, 28] on span "button" at bounding box center [875, 29] width 16 height 10
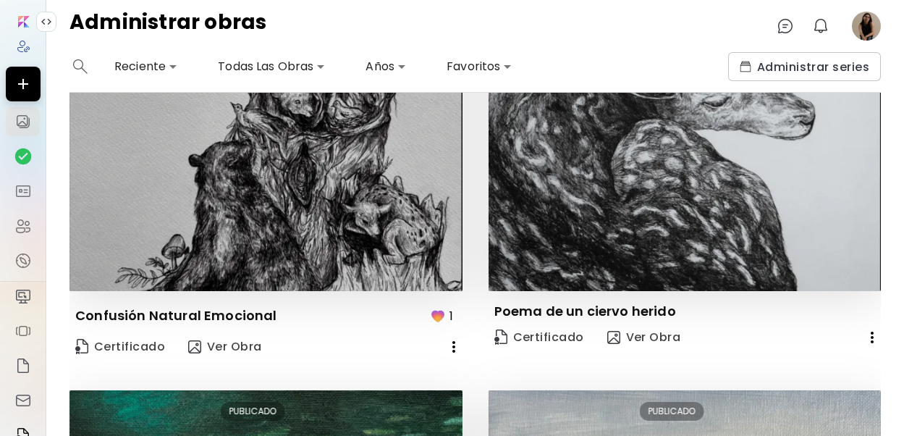
click at [875, 28] on image at bounding box center [866, 26] width 29 height 29
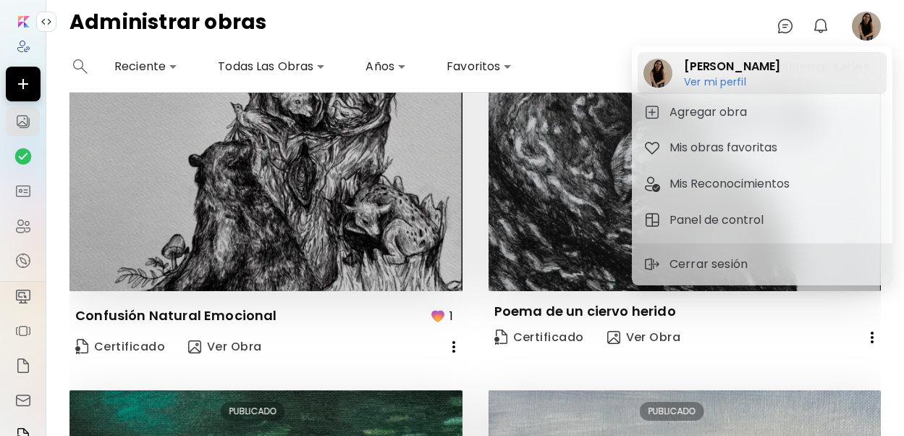
click at [736, 84] on h6 "Ver mi perfil" at bounding box center [732, 81] width 96 height 13
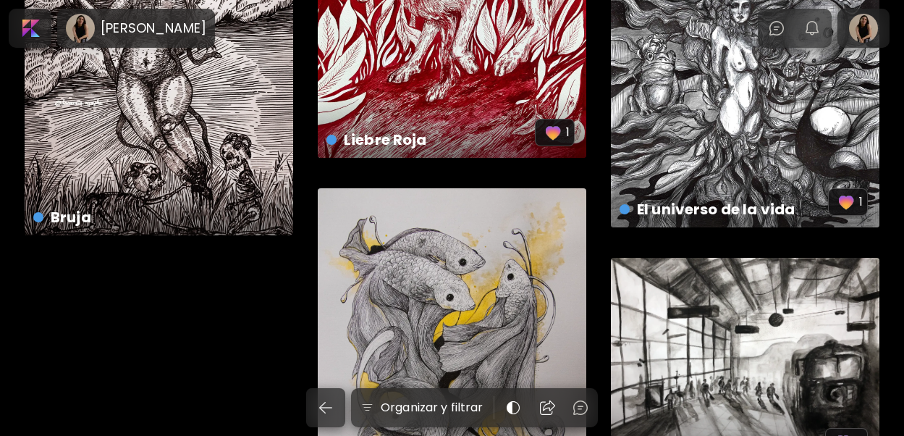
scroll to position [3051, 0]
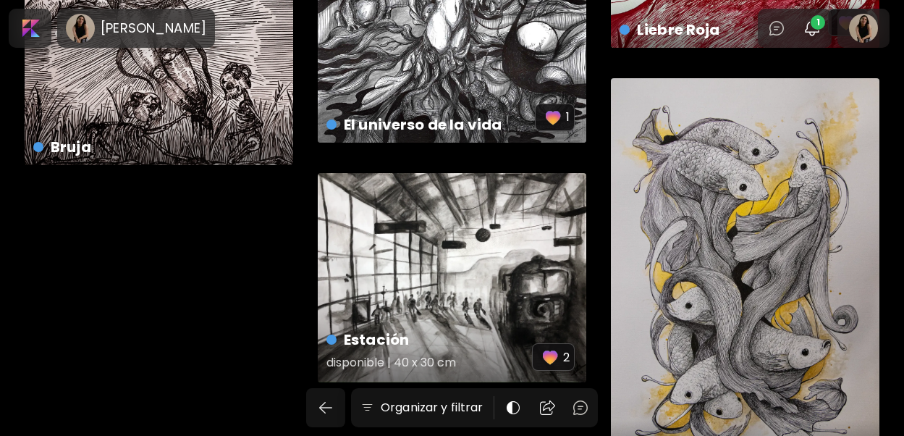
scroll to position [3173, 0]
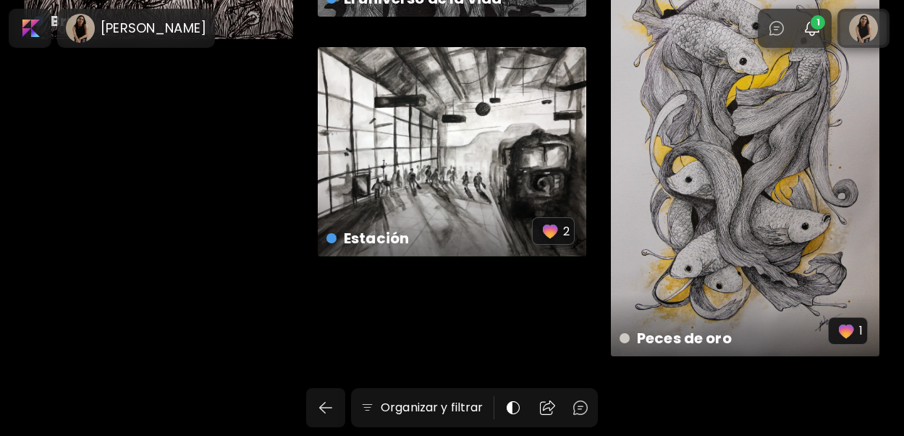
click at [864, 34] on div at bounding box center [864, 28] width 46 height 33
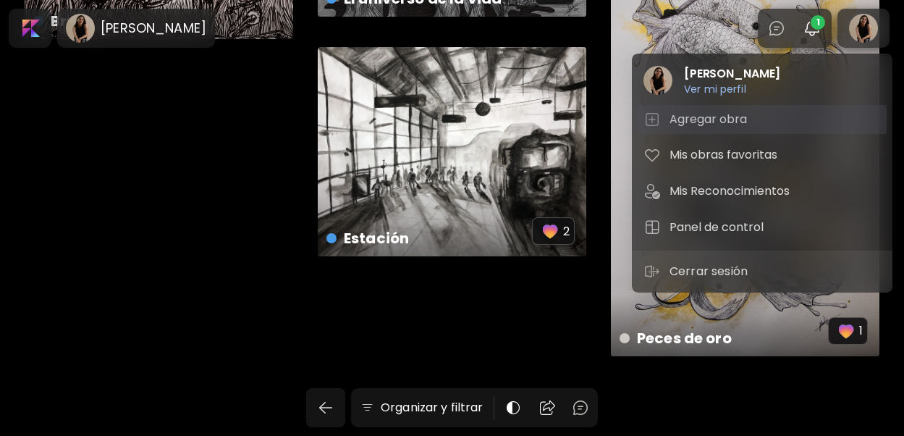
click at [710, 112] on h5 "Agregar obra" at bounding box center [711, 119] width 82 height 17
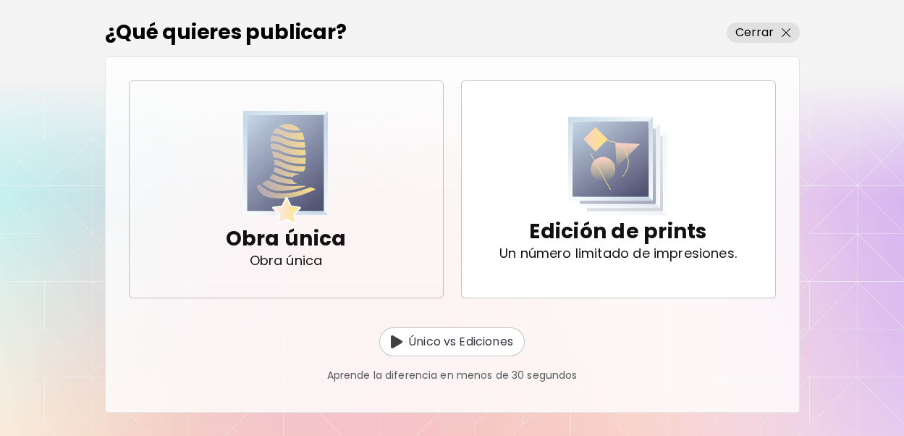
click at [293, 195] on img "button" at bounding box center [285, 168] width 85 height 114
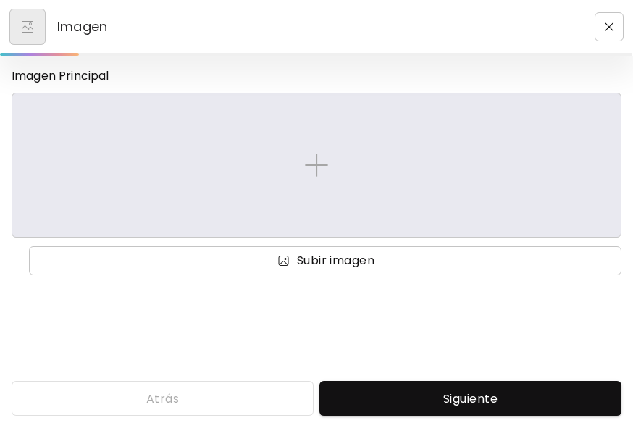
click at [445, 256] on span "Subir imagen" at bounding box center [325, 260] width 569 height 17
click at [0, 0] on input "Subir imagen" at bounding box center [0, 0] width 0 height 0
click at [341, 262] on span "Subir imagen" at bounding box center [336, 260] width 78 height 17
click at [0, 0] on input "Subir imagen" at bounding box center [0, 0] width 0 height 0
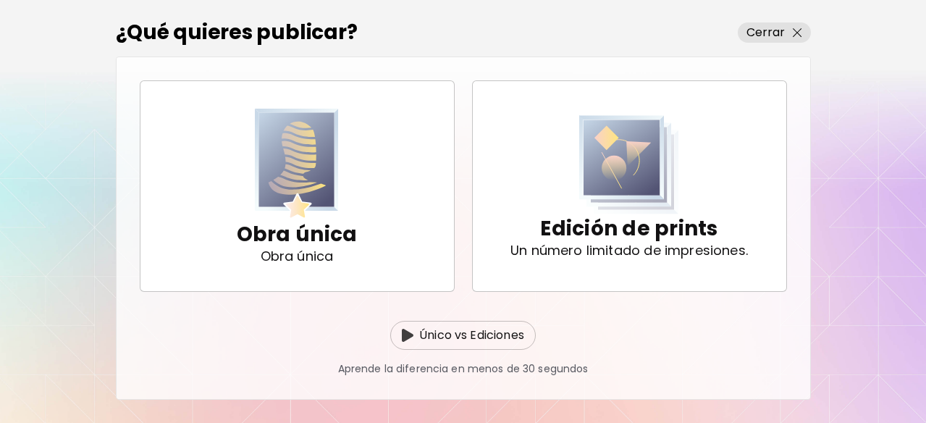
scroll to position [1, 0]
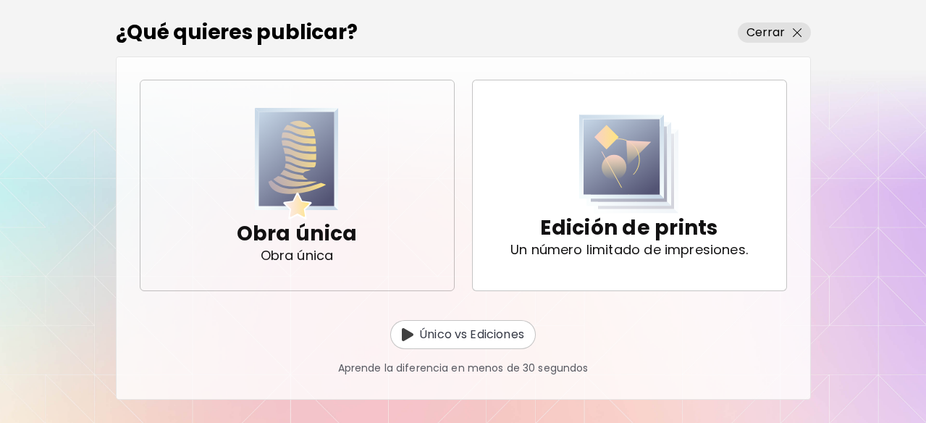
click at [391, 258] on button "Obra única Obra única" at bounding box center [297, 185] width 315 height 211
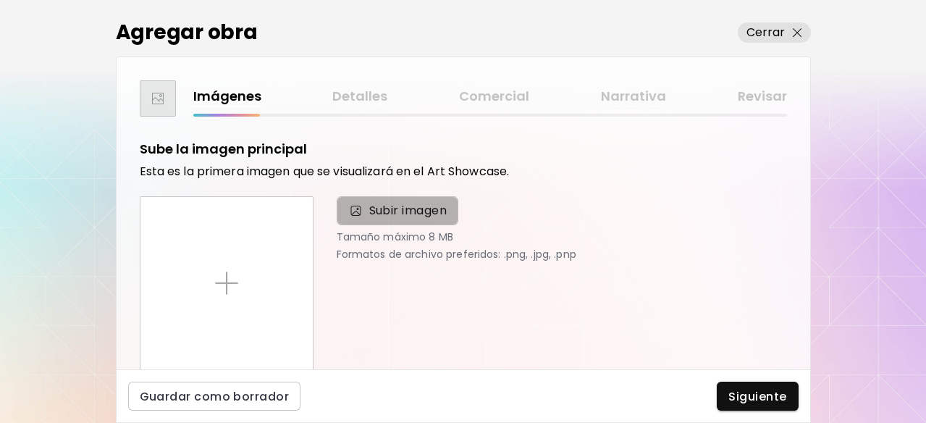
click at [393, 199] on span "Subir imagen" at bounding box center [398, 210] width 122 height 29
click at [0, 0] on input "Subir imagen" at bounding box center [0, 0] width 0 height 0
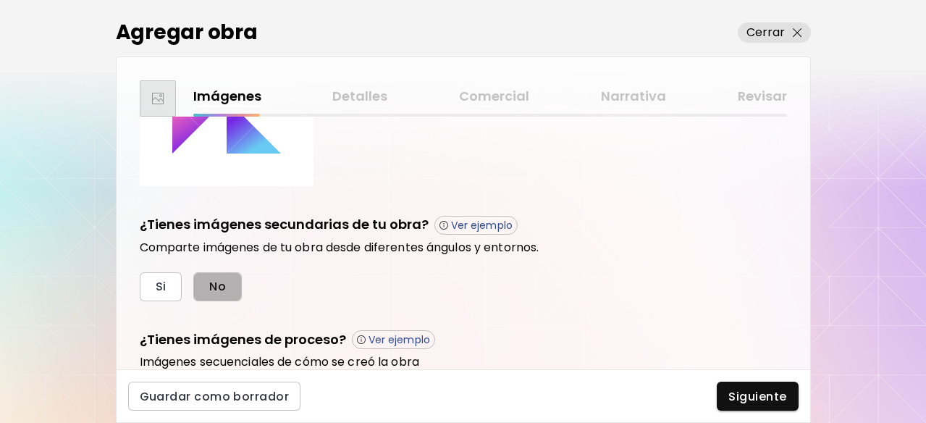
click at [220, 285] on span "No" at bounding box center [217, 286] width 17 height 15
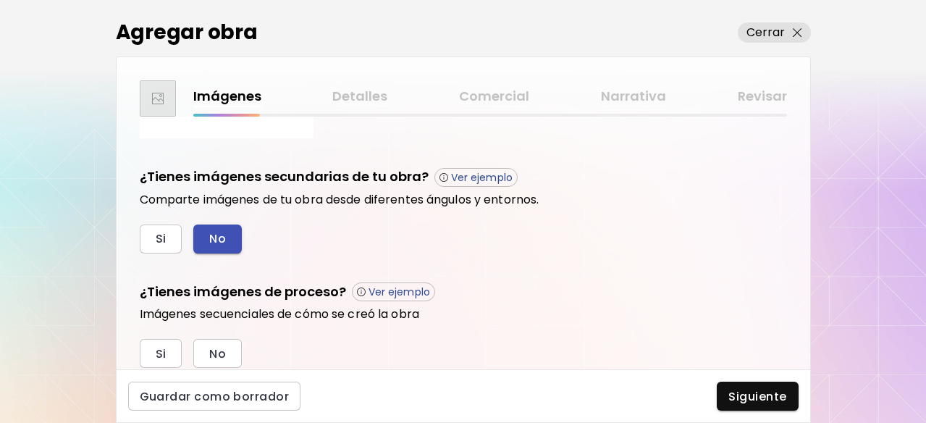
scroll to position [282, 0]
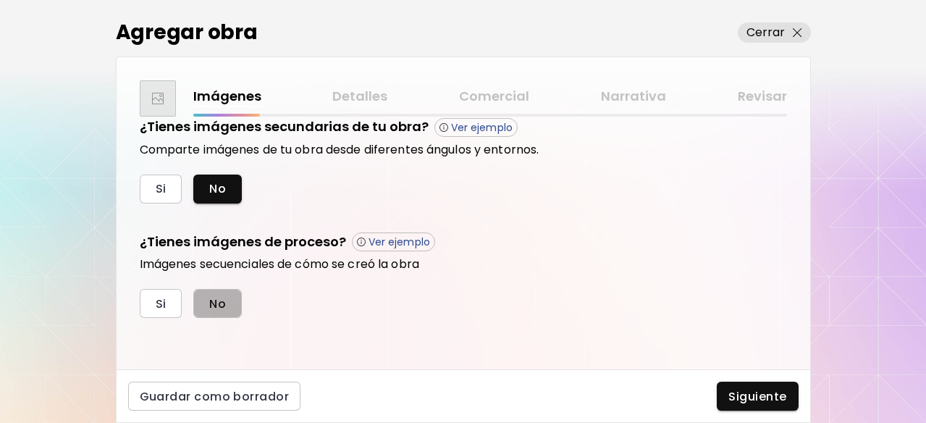
click at [230, 299] on button "No" at bounding box center [217, 303] width 49 height 29
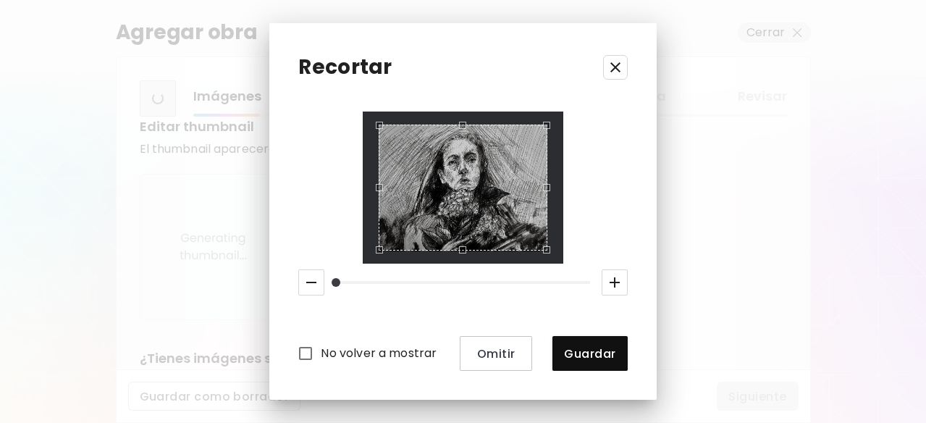
scroll to position [513, 0]
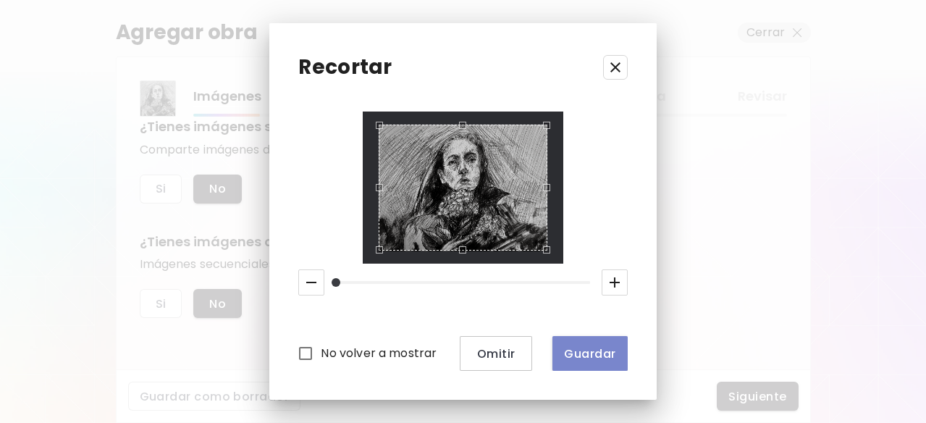
click at [576, 341] on button "Guardar" at bounding box center [589, 353] width 75 height 35
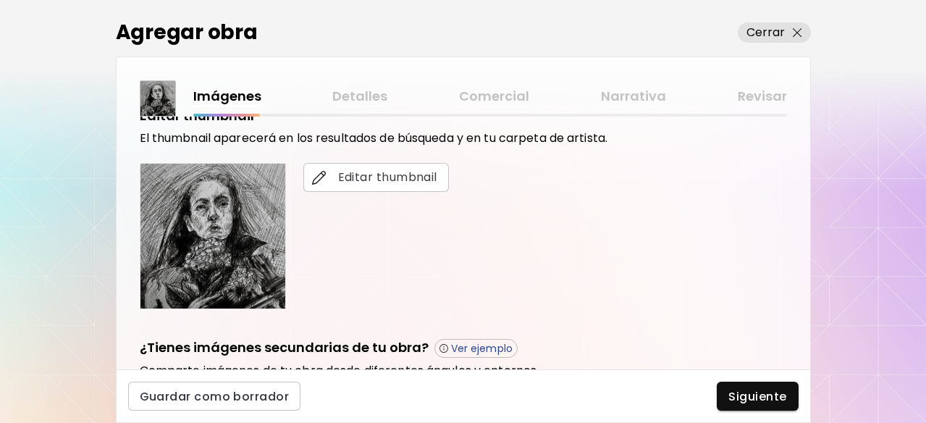
scroll to position [291, 0]
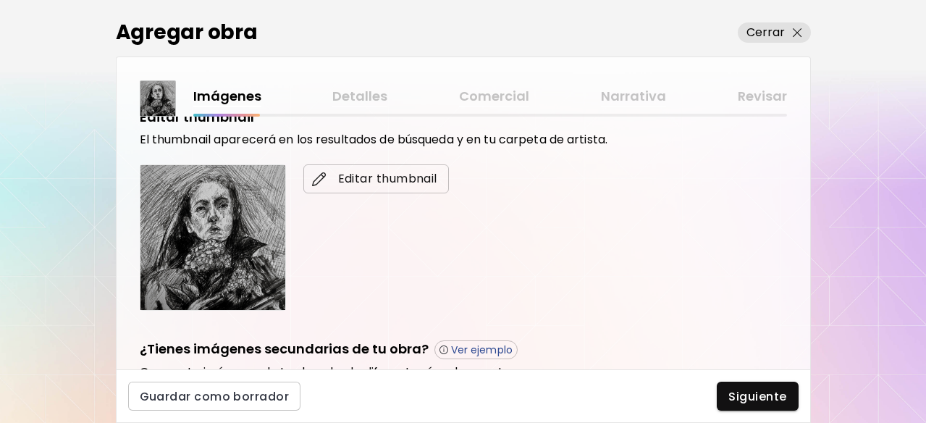
click at [389, 182] on span "Editar thumbnail" at bounding box center [376, 178] width 122 height 17
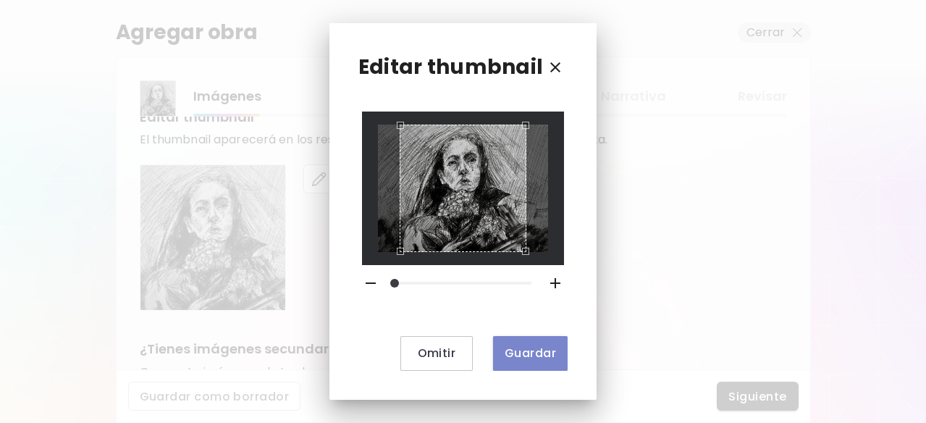
click at [516, 350] on span "Guardar" at bounding box center [530, 352] width 51 height 15
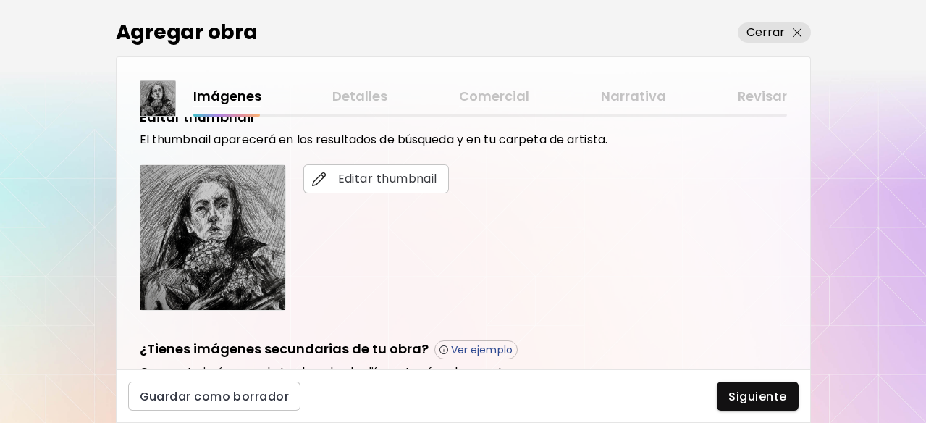
click at [531, 346] on span "Guardar" at bounding box center [530, 352] width 51 height 15
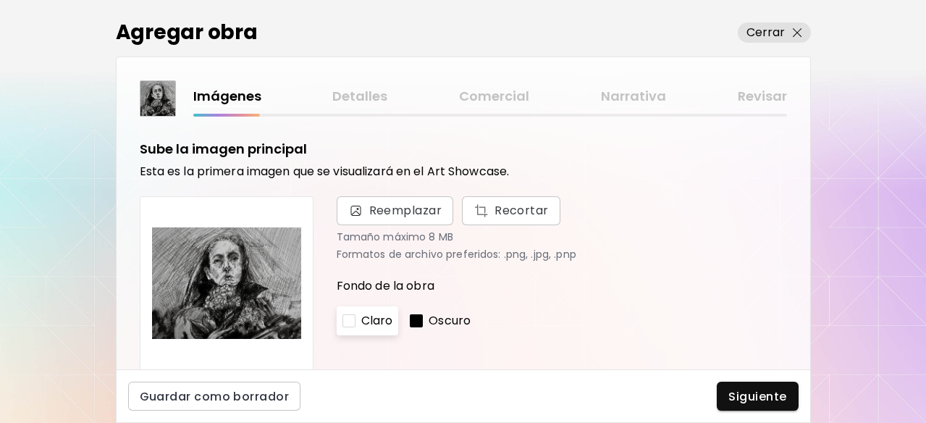
scroll to position [43, 0]
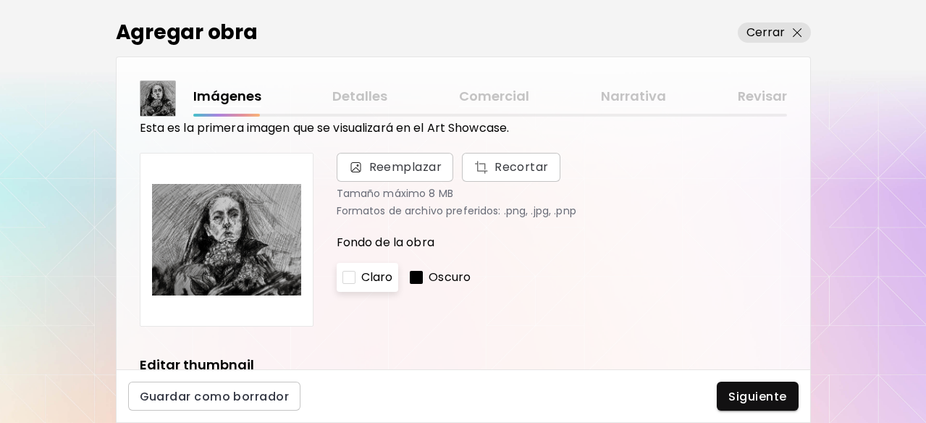
click at [419, 279] on div at bounding box center [416, 277] width 13 height 13
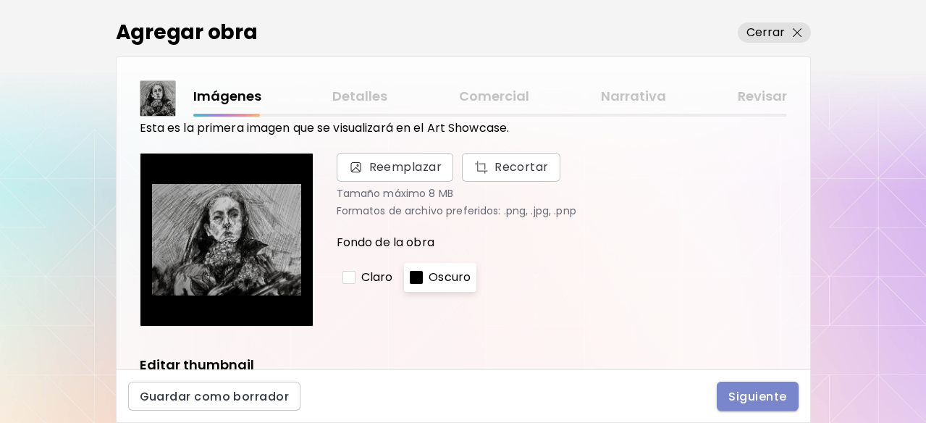
click at [745, 389] on span "Siguiente" at bounding box center [757, 396] width 58 height 15
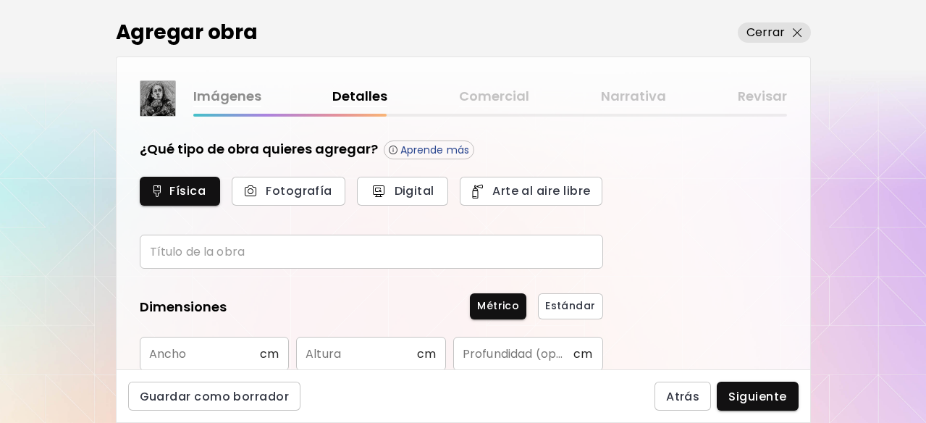
click at [549, 263] on input "text" at bounding box center [371, 252] width 463 height 34
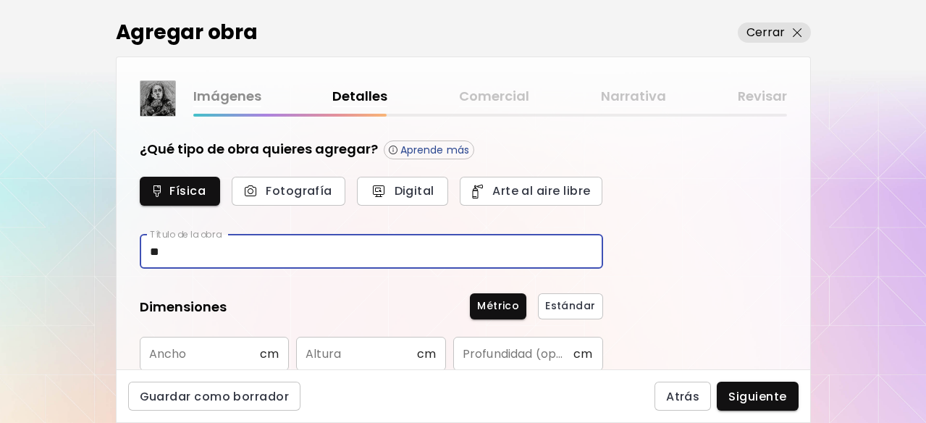
type input "*"
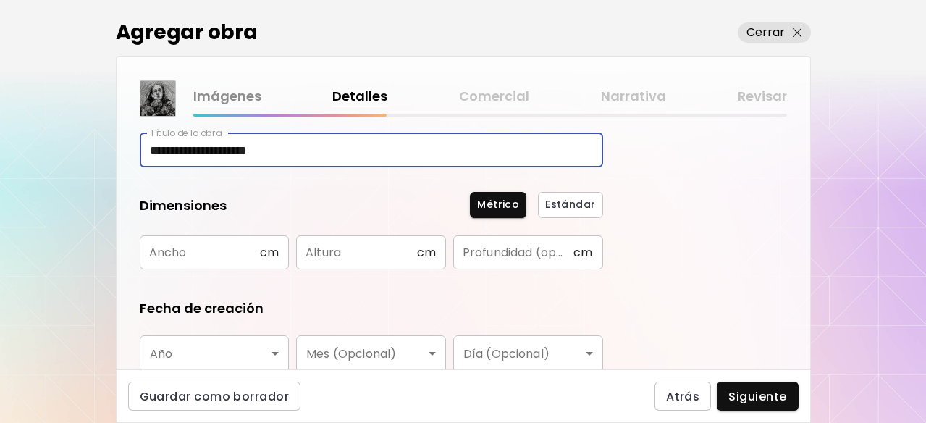
scroll to position [107, 0]
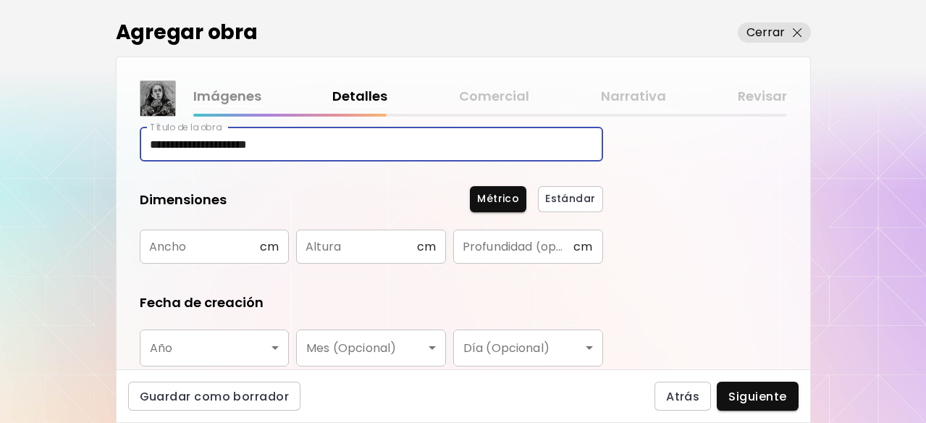
type input "**********"
click at [214, 234] on input "text" at bounding box center [200, 247] width 120 height 34
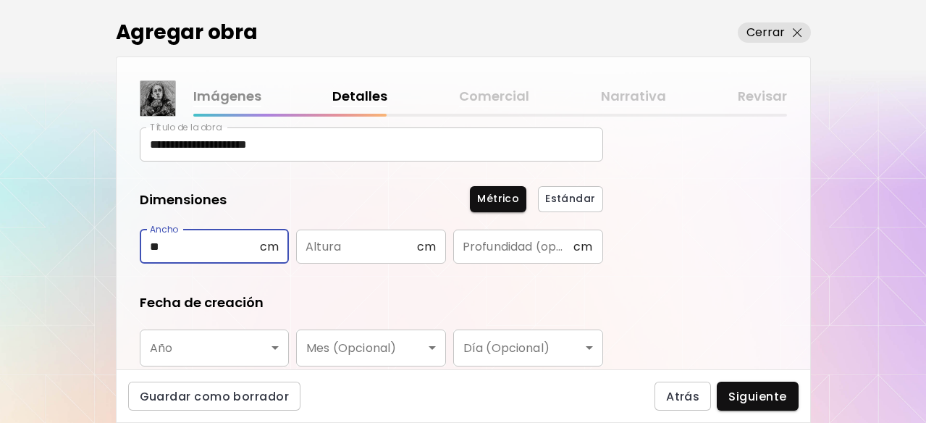
click at [195, 264] on form "**********" at bounding box center [371, 285] width 463 height 505
click at [196, 255] on input "**" at bounding box center [200, 247] width 120 height 34
type input "**"
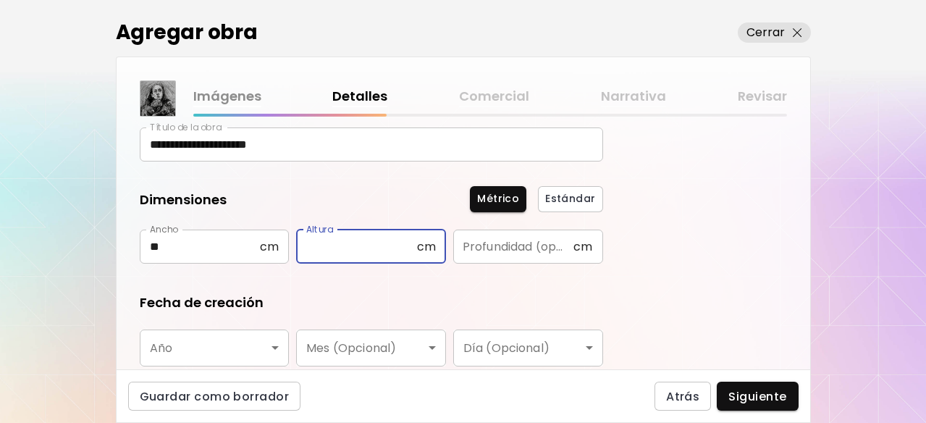
click at [373, 248] on input "text" at bounding box center [356, 247] width 120 height 34
type input "**"
click at [481, 256] on input "text" at bounding box center [513, 247] width 120 height 34
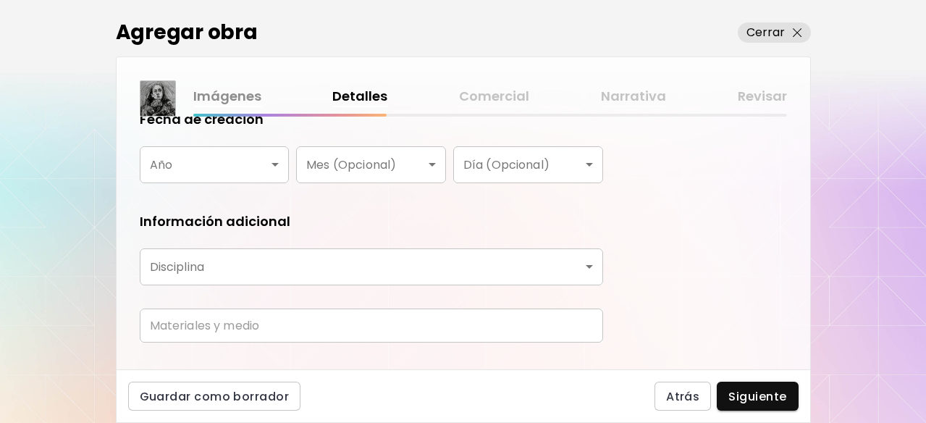
scroll to position [303, 0]
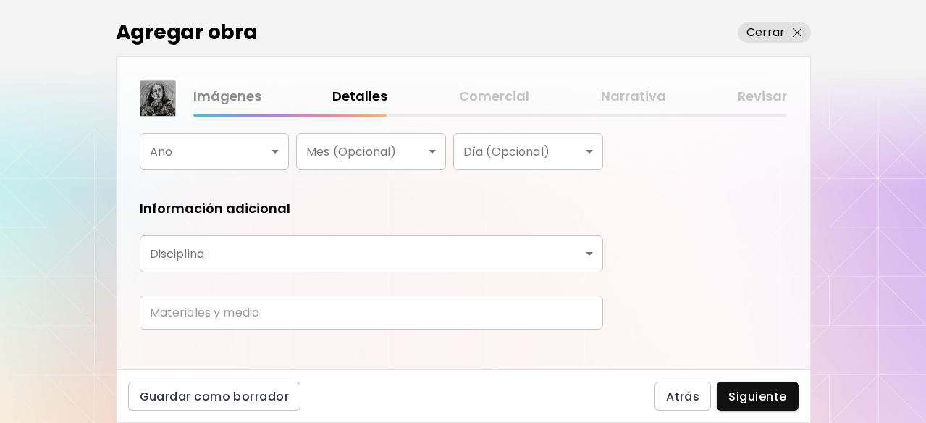
click at [224, 154] on body "**********" at bounding box center [463, 211] width 926 height 423
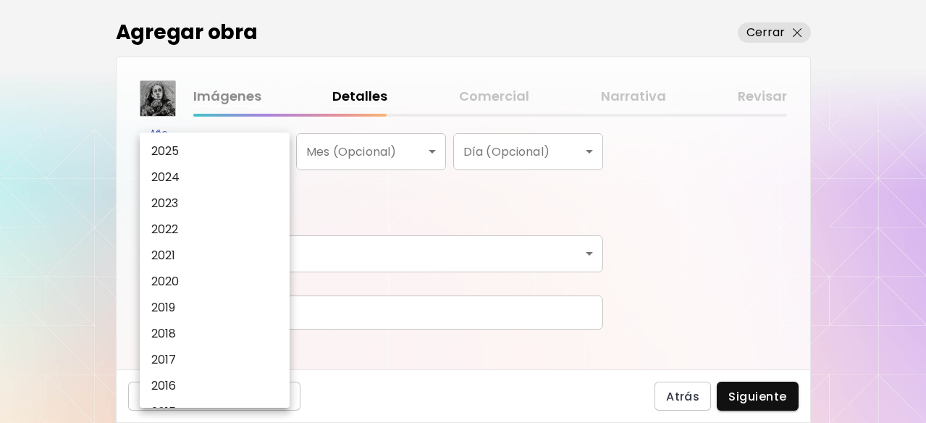
click at [214, 156] on li "2025" at bounding box center [215, 151] width 150 height 26
type input "****"
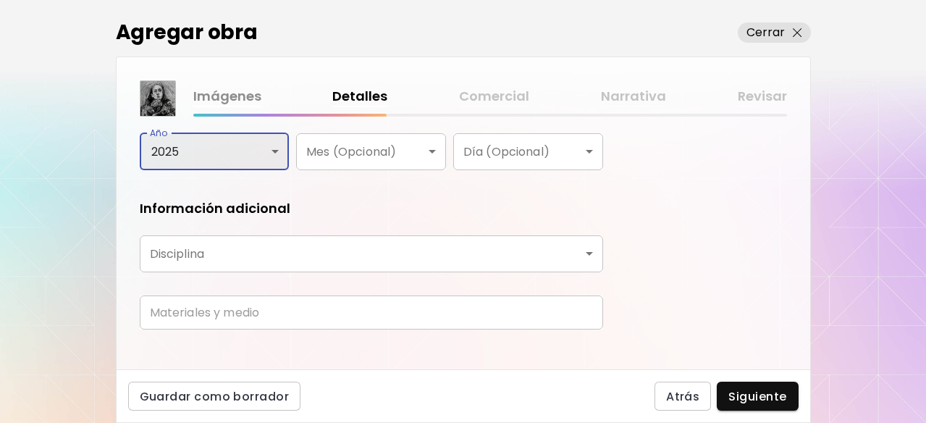
scroll to position [321, 0]
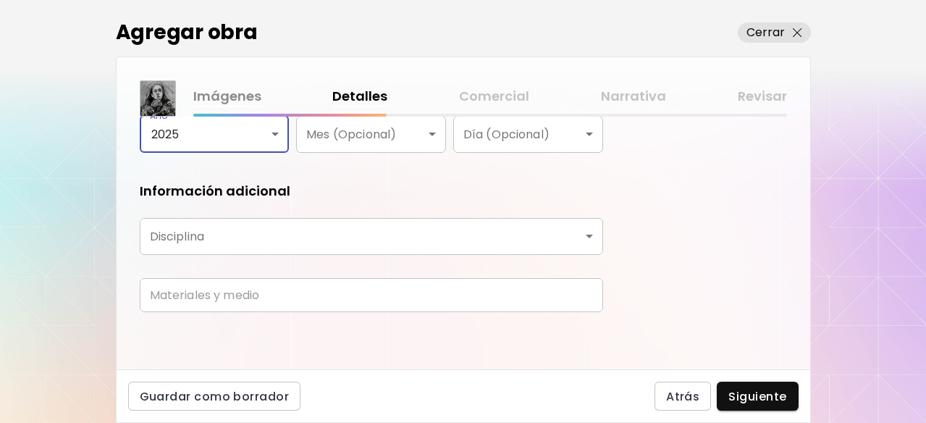
click at [293, 217] on body "**********" at bounding box center [463, 211] width 926 height 423
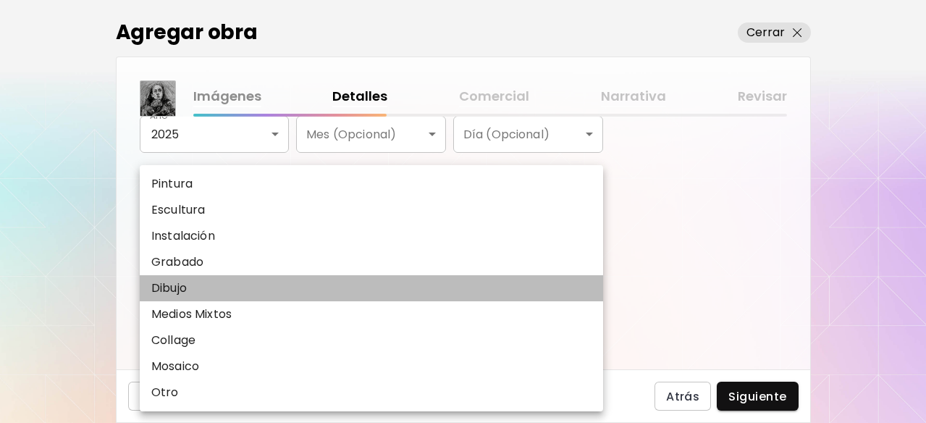
click at [260, 280] on li "Dibujo" at bounding box center [371, 288] width 463 height 26
type input "*******"
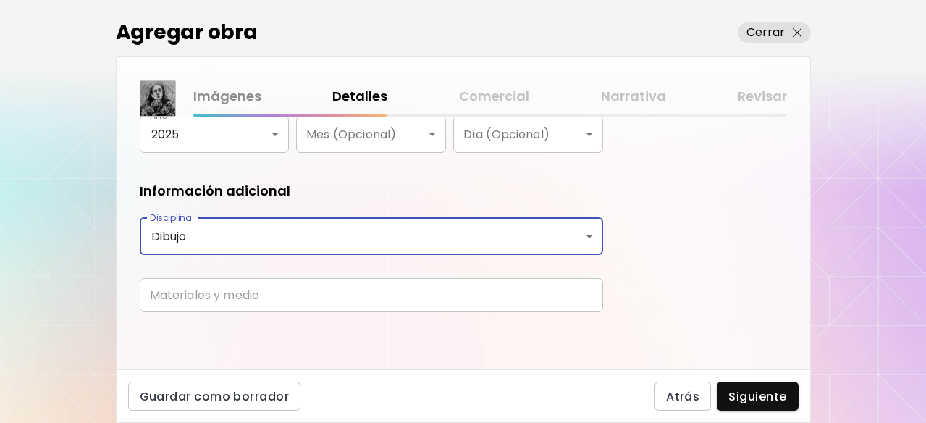
click at [256, 293] on input "text" at bounding box center [371, 295] width 463 height 34
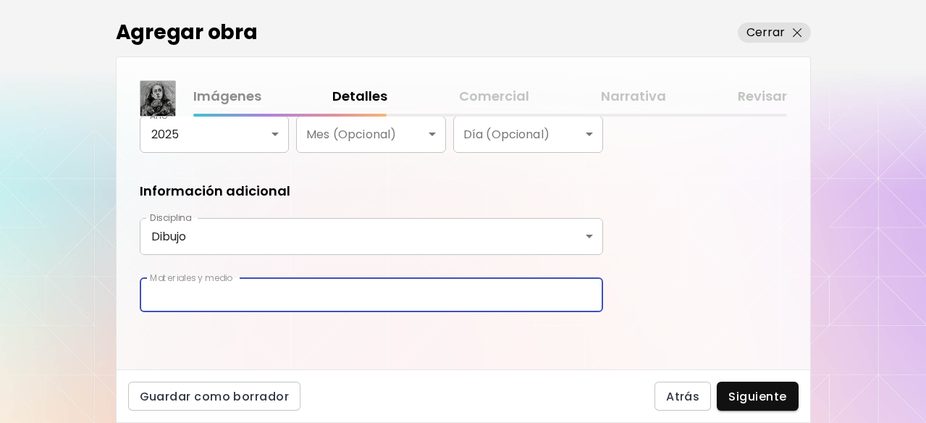
type input "**********"
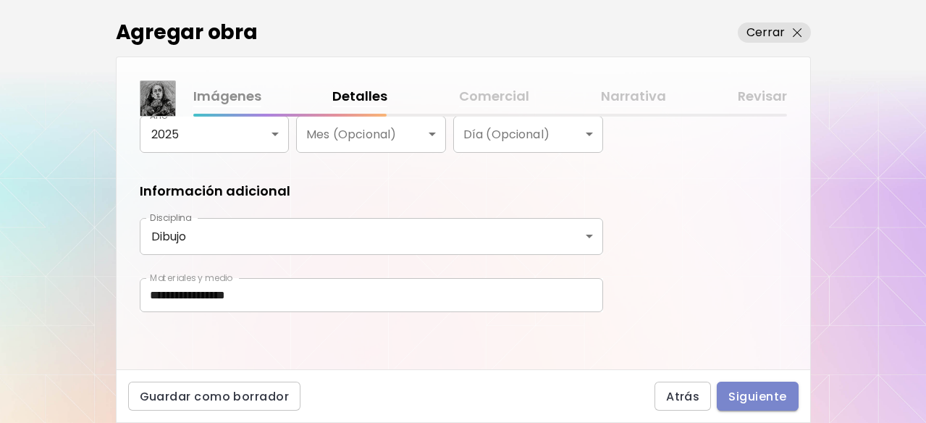
click at [759, 387] on button "Siguiente" at bounding box center [757, 396] width 81 height 29
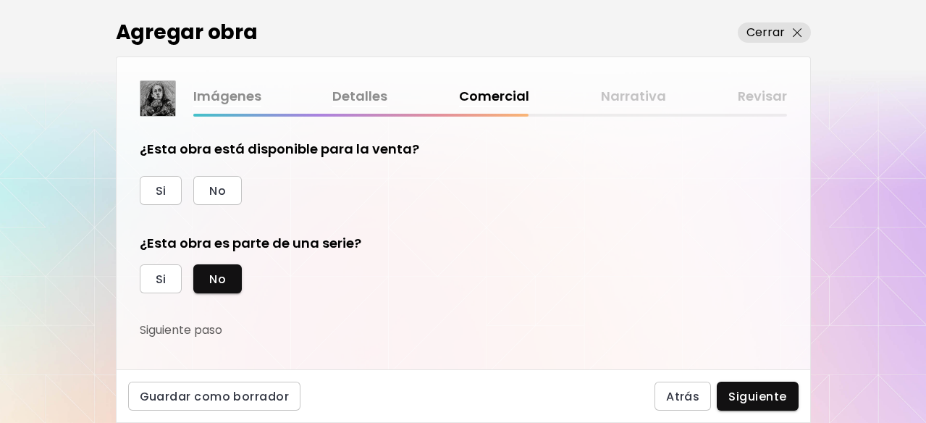
click at [242, 195] on div "Si No" at bounding box center [371, 190] width 463 height 29
click at [221, 193] on span "No" at bounding box center [217, 190] width 17 height 15
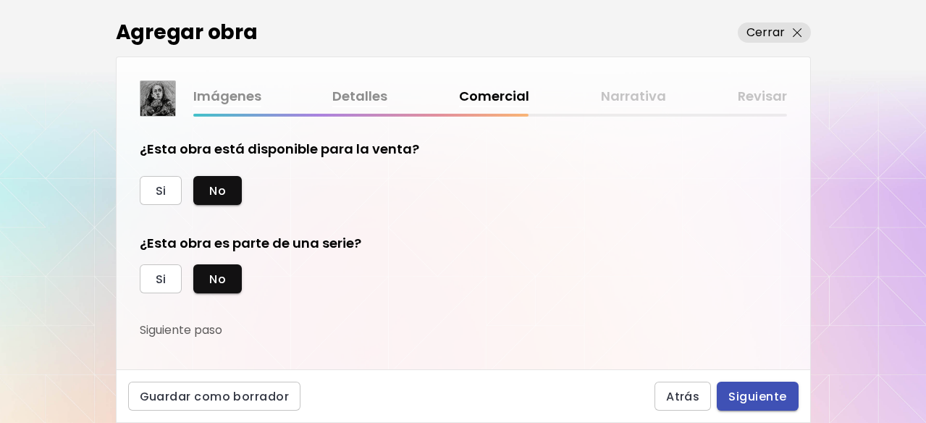
click at [759, 408] on button "Siguiente" at bounding box center [757, 396] width 81 height 29
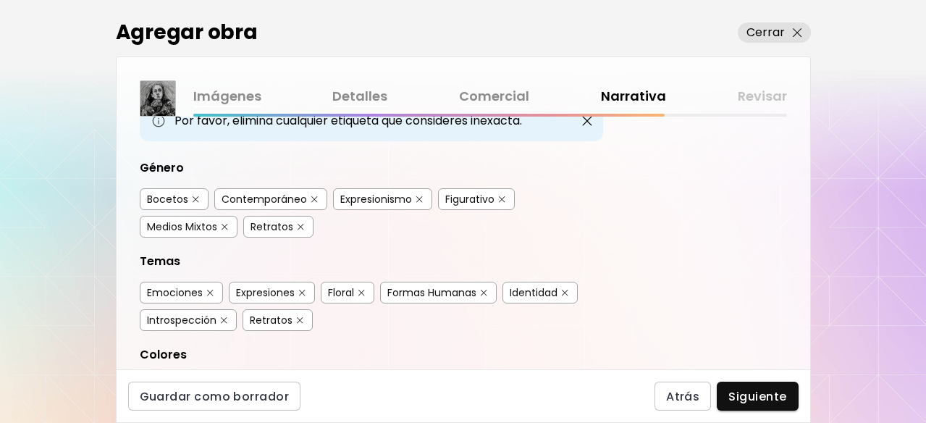
scroll to position [145, 0]
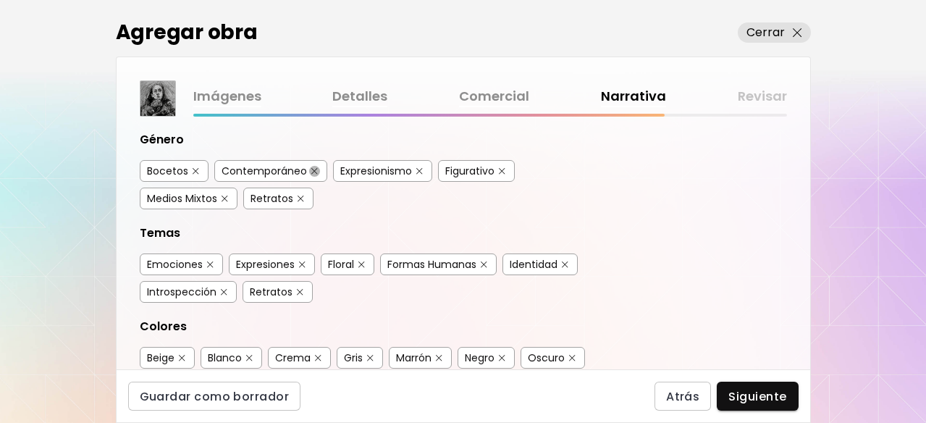
click at [312, 169] on img "button" at bounding box center [314, 171] width 7 height 7
click at [225, 198] on img "button" at bounding box center [225, 198] width 7 height 7
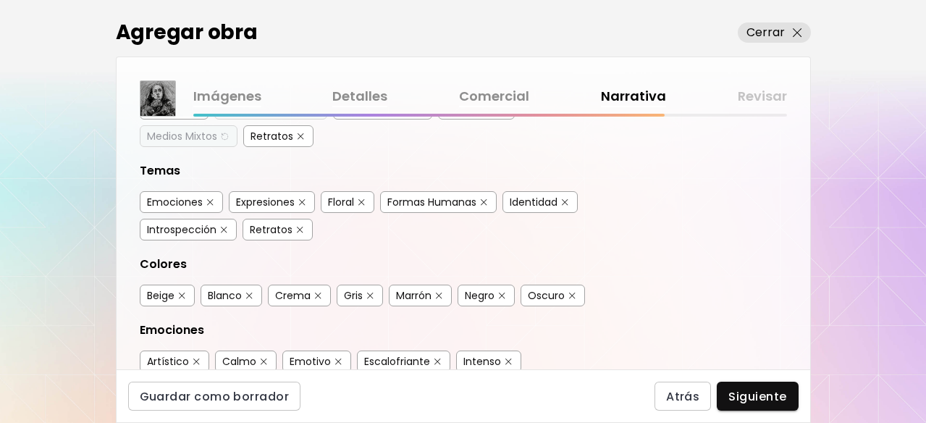
scroll to position [227, 0]
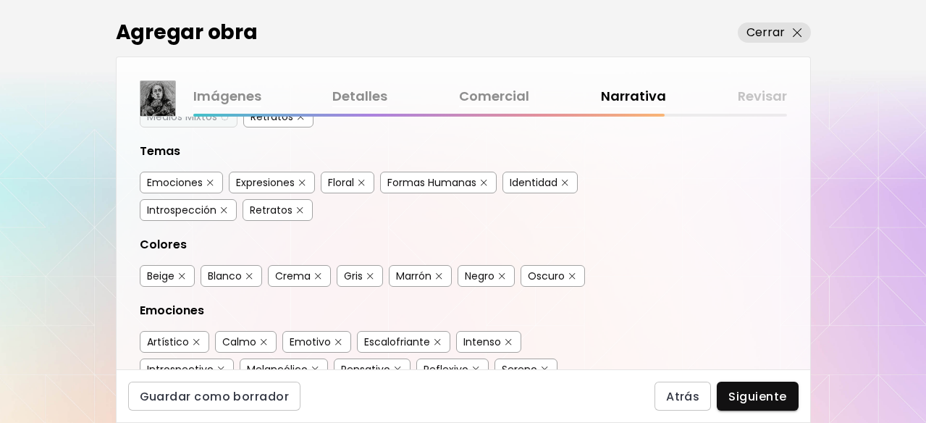
click at [359, 182] on img "button" at bounding box center [361, 183] width 7 height 7
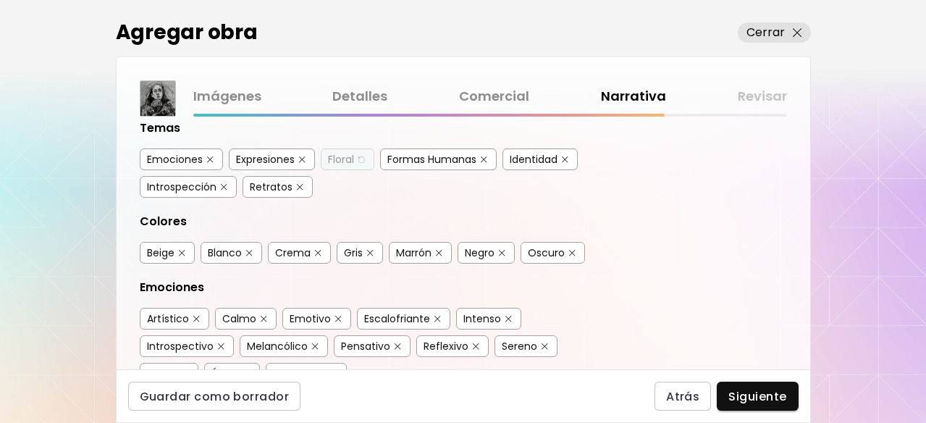
scroll to position [292, 0]
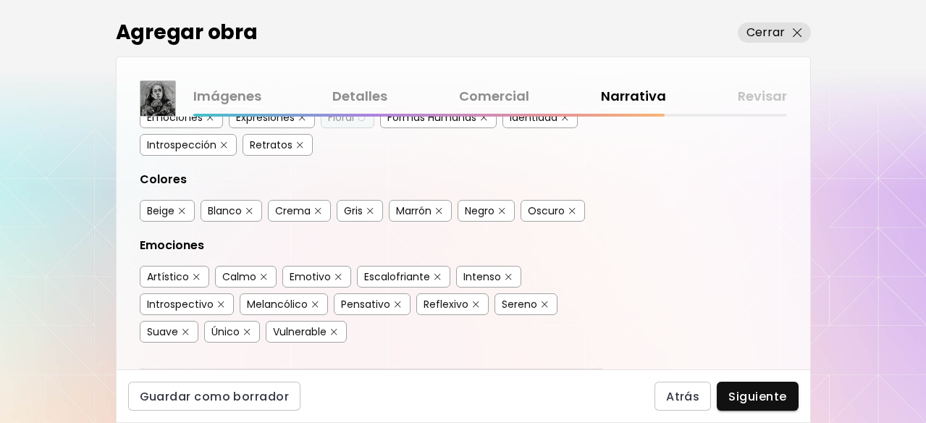
click at [251, 209] on img "button" at bounding box center [249, 211] width 7 height 7
click at [183, 209] on img "button" at bounding box center [182, 211] width 7 height 7
click at [322, 206] on button "button" at bounding box center [318, 211] width 11 height 11
click at [382, 205] on div "Gris" at bounding box center [360, 211] width 46 height 22
click at [369, 208] on img "button" at bounding box center [370, 211] width 7 height 7
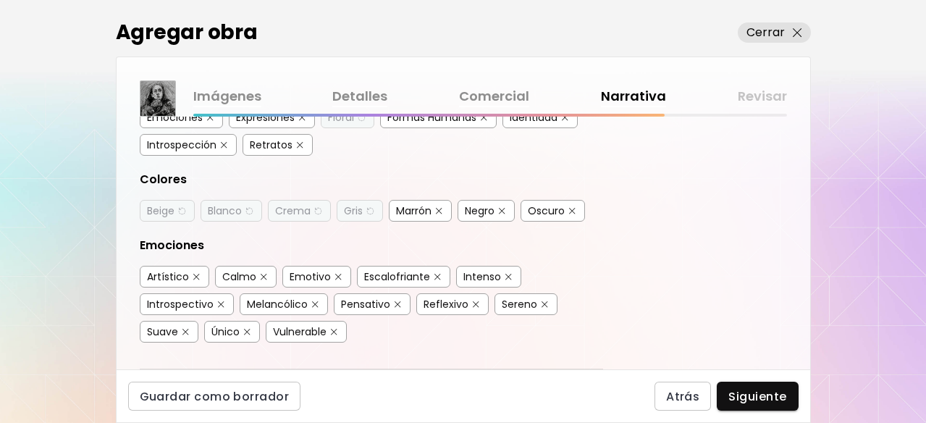
click at [447, 203] on div "Marrón" at bounding box center [420, 211] width 63 height 22
click at [441, 206] on button "button" at bounding box center [439, 211] width 11 height 11
click at [258, 206] on div "Blanco" at bounding box center [232, 211] width 62 height 22
click at [242, 209] on div "Blanco" at bounding box center [225, 210] width 34 height 14
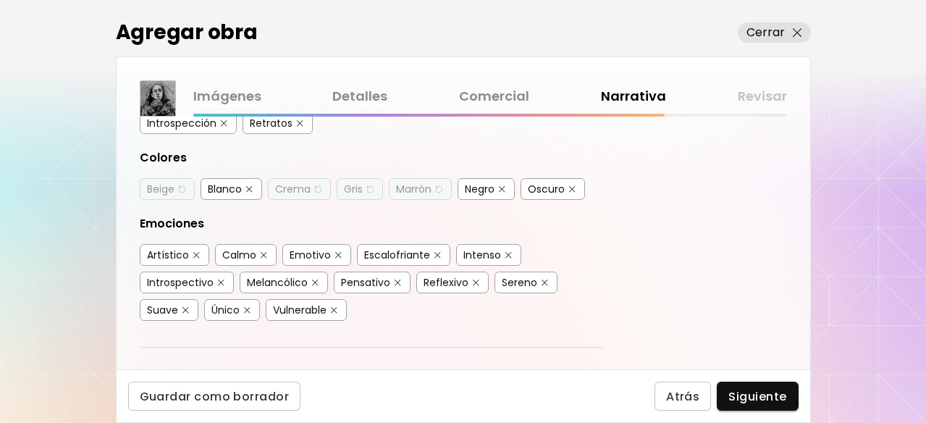
scroll to position [334, 0]
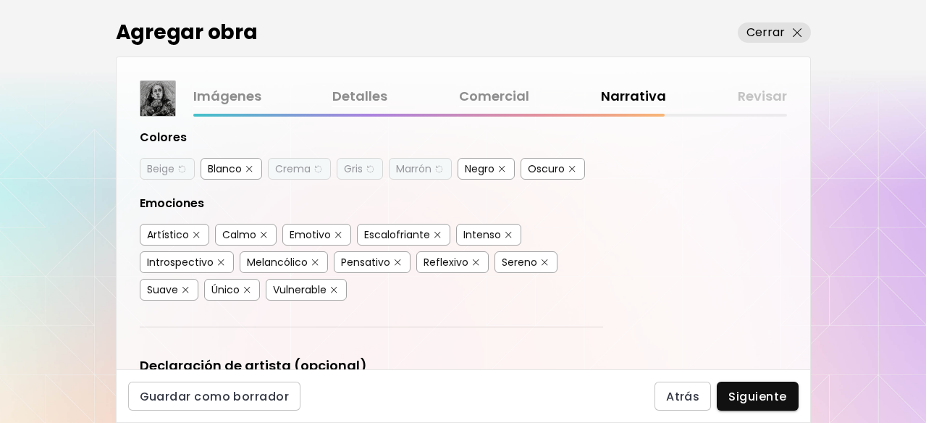
click at [253, 227] on div "Calmo" at bounding box center [239, 234] width 34 height 14
click at [171, 235] on div "Artístico" at bounding box center [168, 234] width 42 height 14
click at [195, 230] on img "button" at bounding box center [196, 235] width 10 height 11
click at [308, 232] on div "Emotivo" at bounding box center [310, 234] width 41 height 14
click at [395, 232] on div "Escalofriante" at bounding box center [397, 234] width 66 height 14
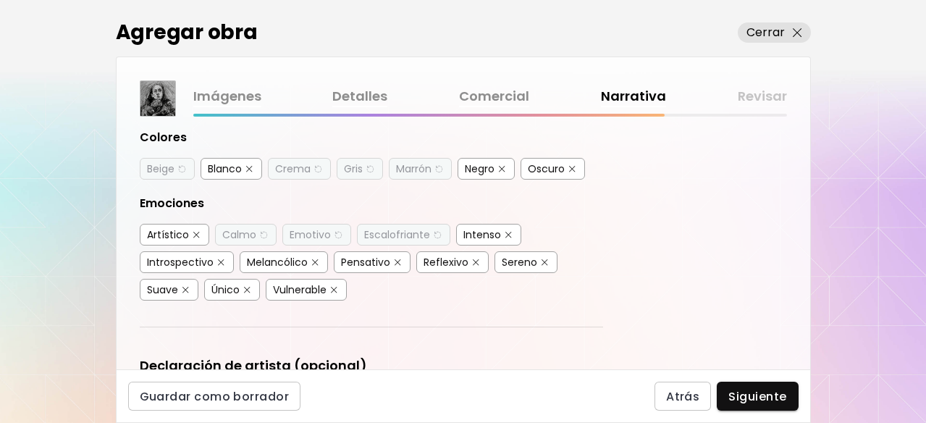
click at [485, 227] on div "Intenso" at bounding box center [482, 234] width 38 height 14
click at [188, 259] on div "Introspectivo" at bounding box center [180, 262] width 67 height 14
click at [382, 255] on div "Pensativo" at bounding box center [365, 262] width 49 height 14
click at [512, 256] on div "Sereno" at bounding box center [519, 262] width 35 height 14
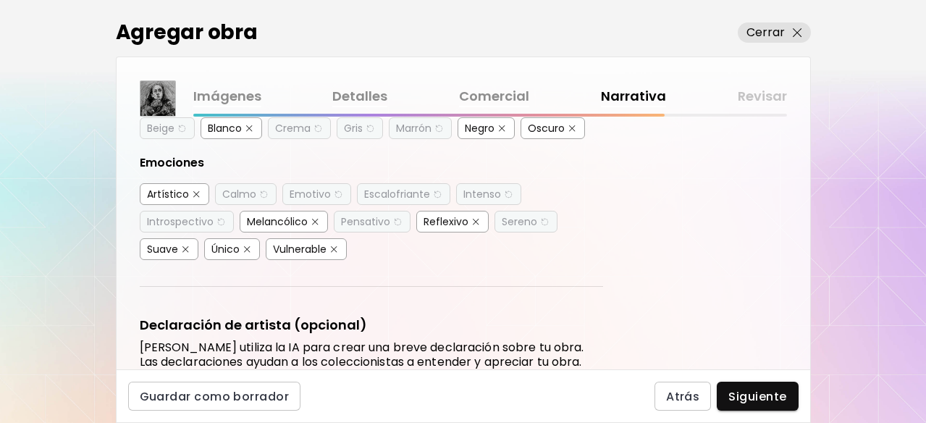
scroll to position [376, 0]
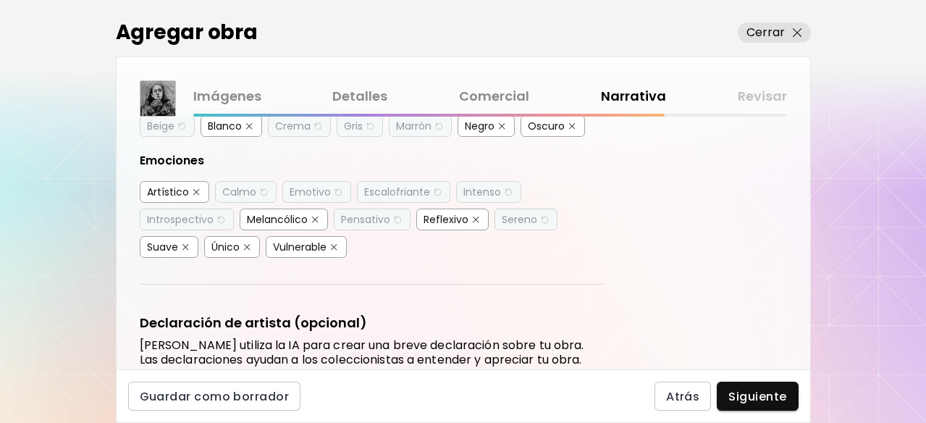
click at [291, 245] on div "Vulnerable" at bounding box center [300, 247] width 54 height 14
click at [172, 245] on div "Suave" at bounding box center [162, 247] width 31 height 14
click at [234, 245] on div "Único" at bounding box center [225, 247] width 28 height 14
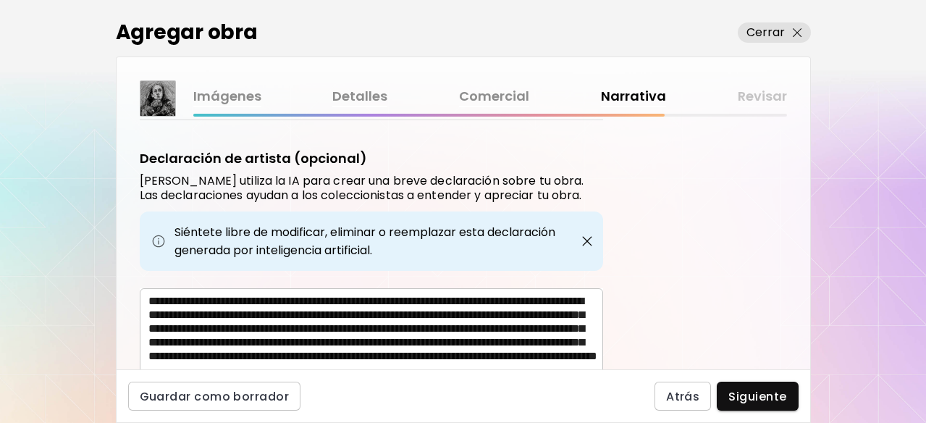
scroll to position [603, 0]
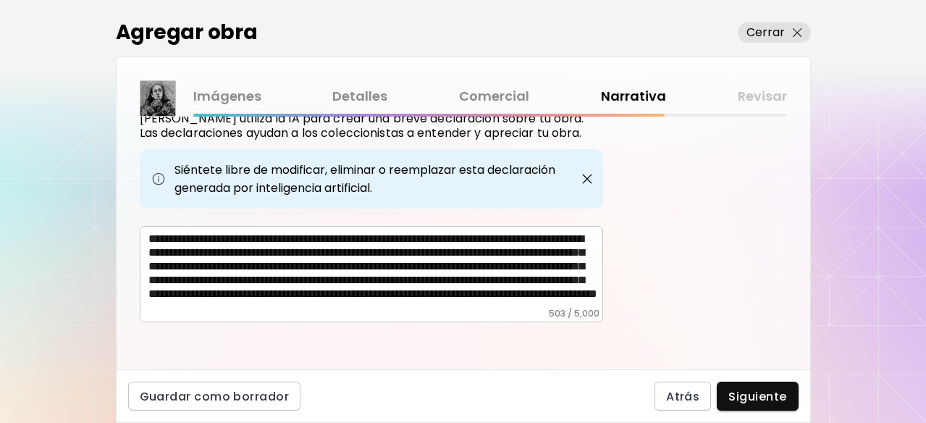
click at [543, 287] on textarea "**********" at bounding box center [375, 270] width 455 height 76
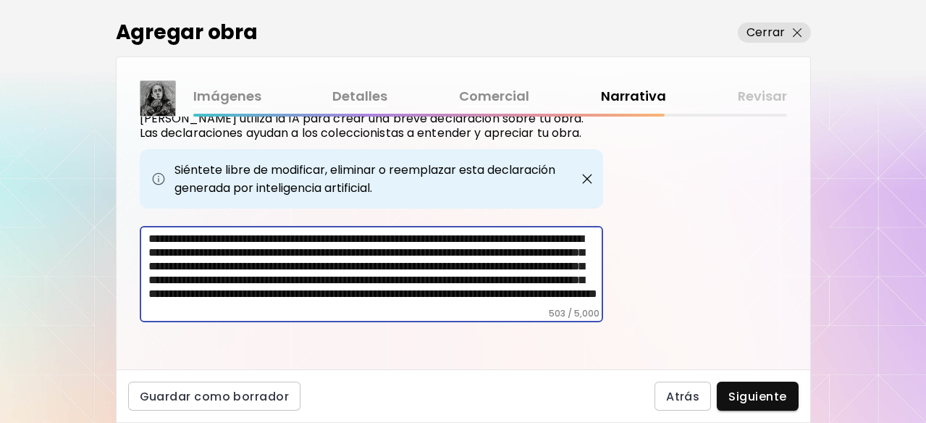
click at [543, 287] on textarea "**********" at bounding box center [375, 270] width 455 height 76
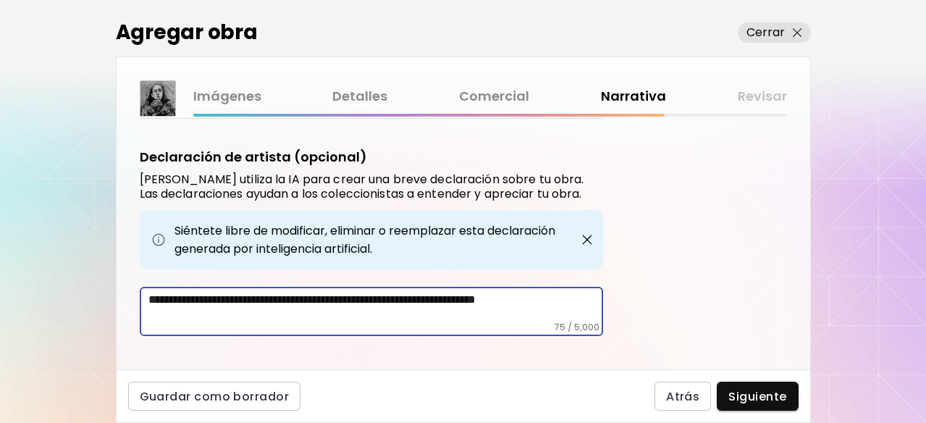
scroll to position [556, 0]
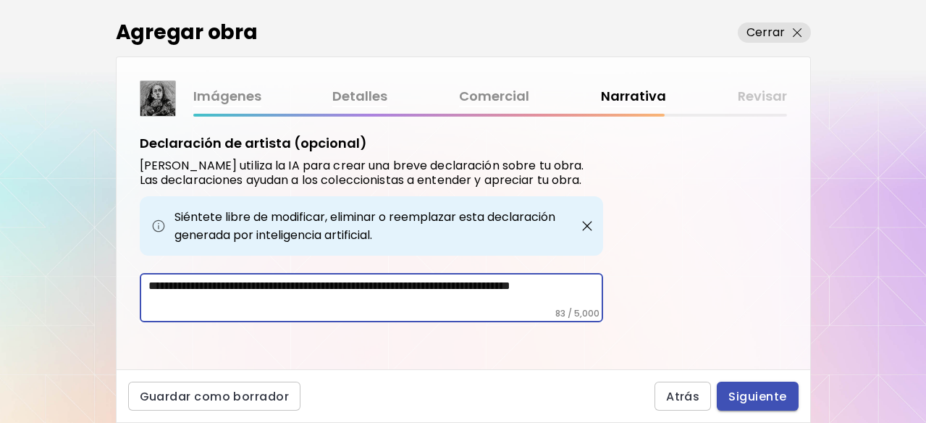
type textarea "**********"
click at [742, 391] on span "Siguiente" at bounding box center [757, 396] width 58 height 15
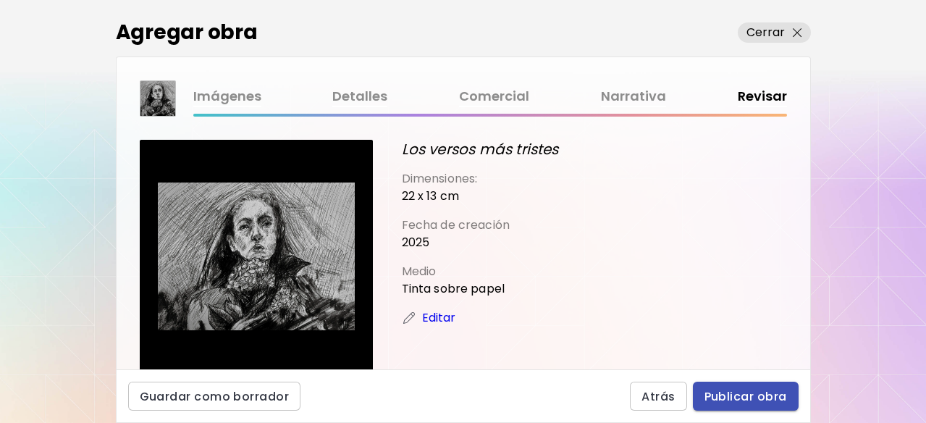
click at [775, 400] on span "Publicar obra" at bounding box center [745, 396] width 83 height 15
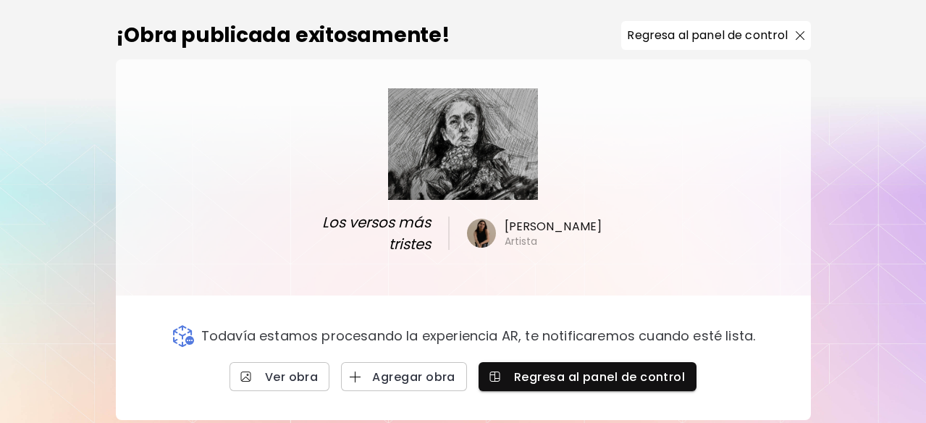
click at [704, 37] on p "Regresa al panel de control" at bounding box center [707, 35] width 161 height 17
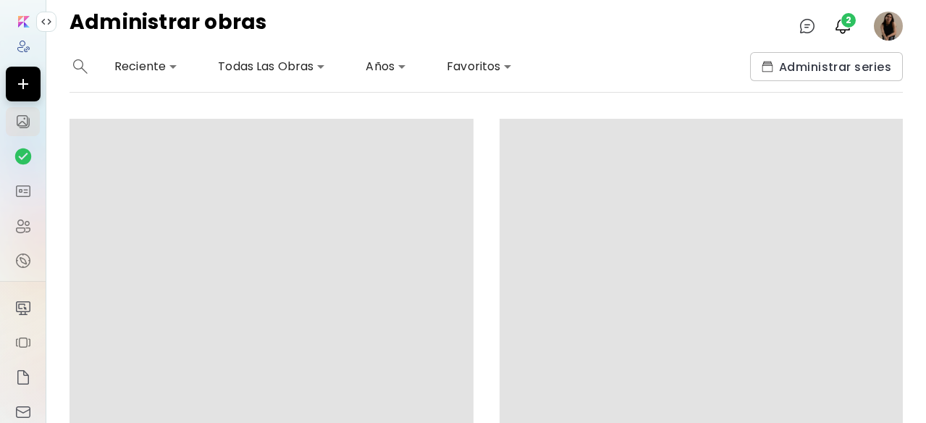
click at [875, 25] on image at bounding box center [888, 26] width 29 height 29
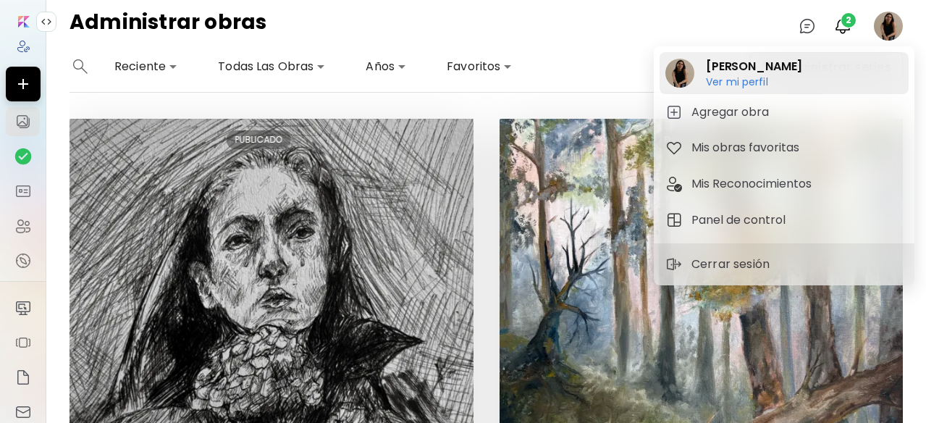
click at [736, 83] on h6 "Ver mi perfil" at bounding box center [754, 81] width 96 height 13
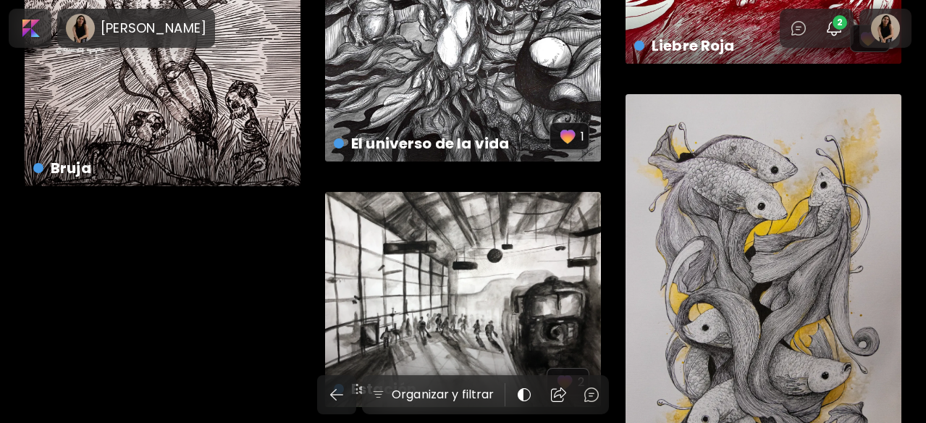
scroll to position [3272, 0]
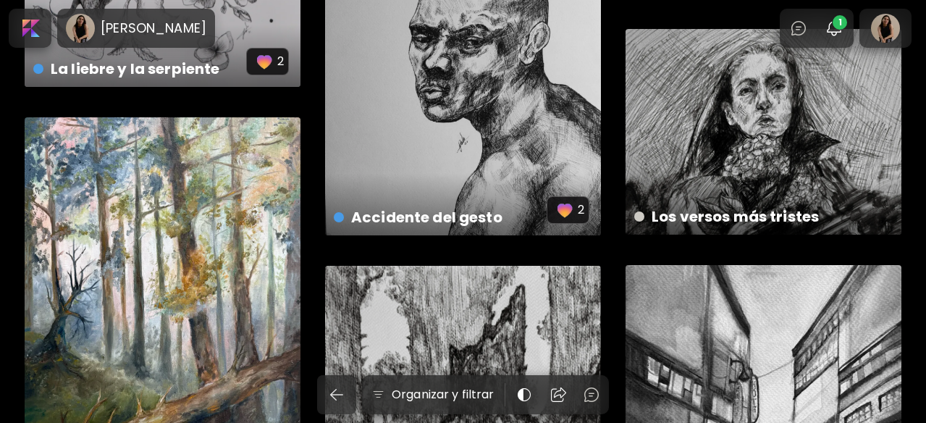
scroll to position [425, 0]
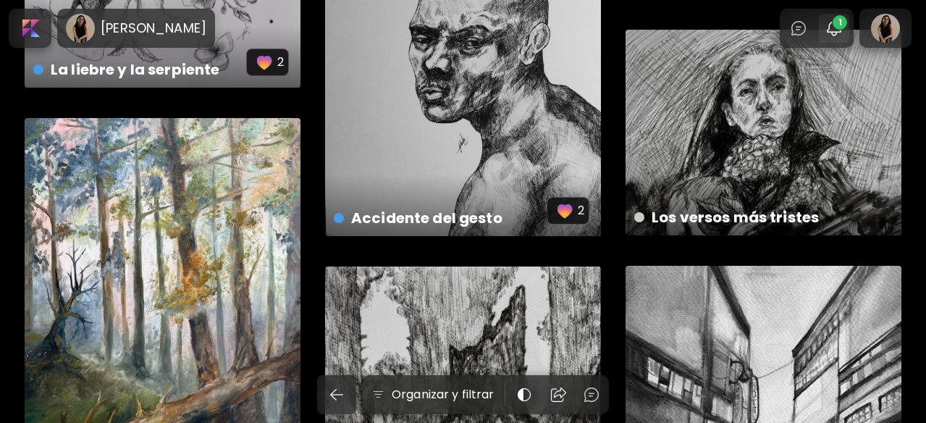
click at [839, 24] on span "1" at bounding box center [840, 22] width 14 height 14
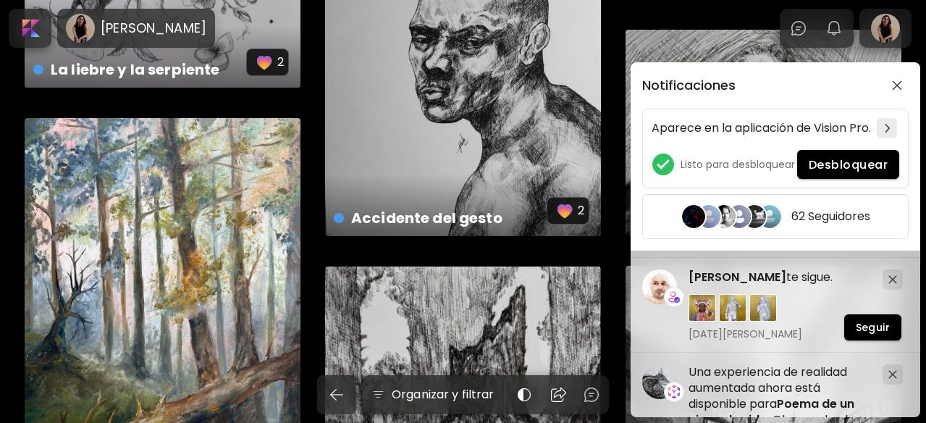
scroll to position [83, 0]
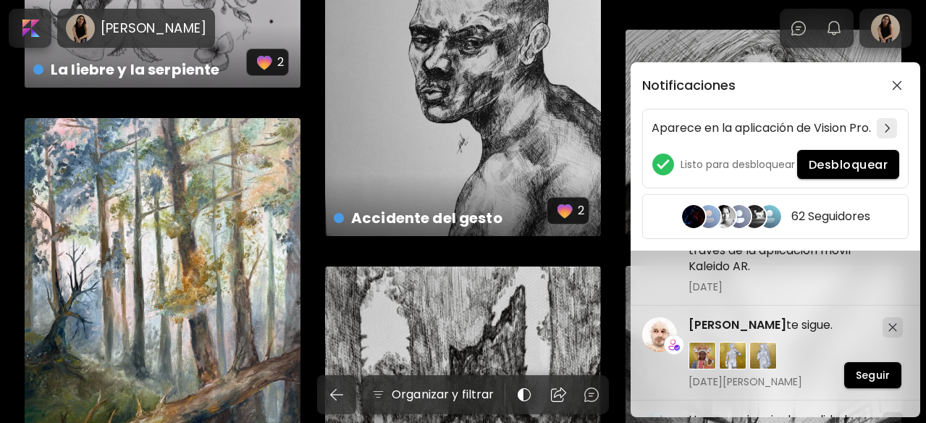
click at [91, 19] on div "Notificaciones Aparece en la aplicación de Vision Pro. Listo para desbloquear D…" at bounding box center [463, 211] width 926 height 423
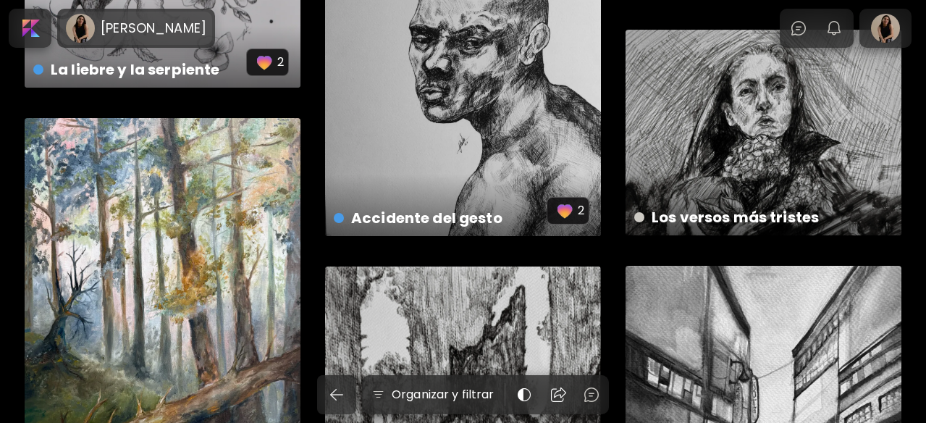
click at [114, 28] on h6 "[PERSON_NAME]" at bounding box center [154, 28] width 106 height 17
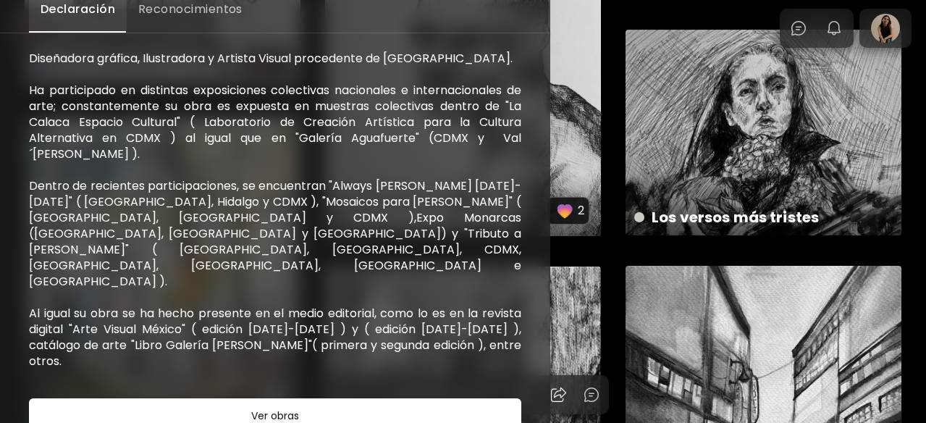
scroll to position [0, 0]
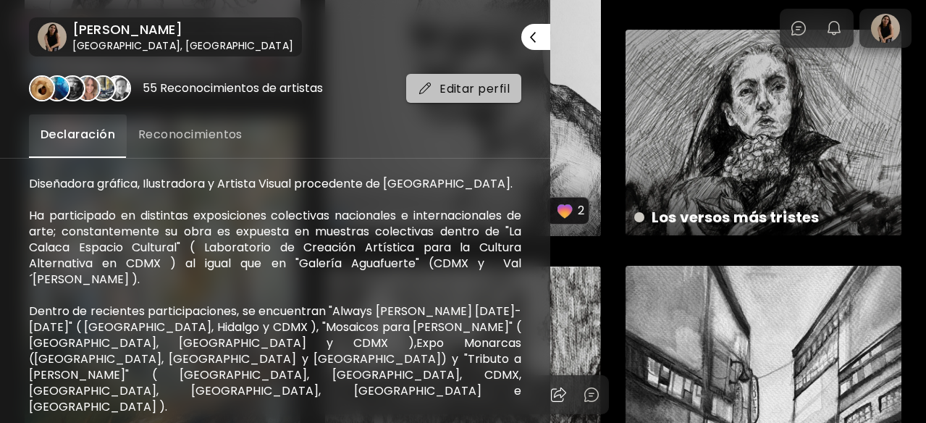
click at [486, 79] on button "Editar perfil" at bounding box center [463, 88] width 115 height 29
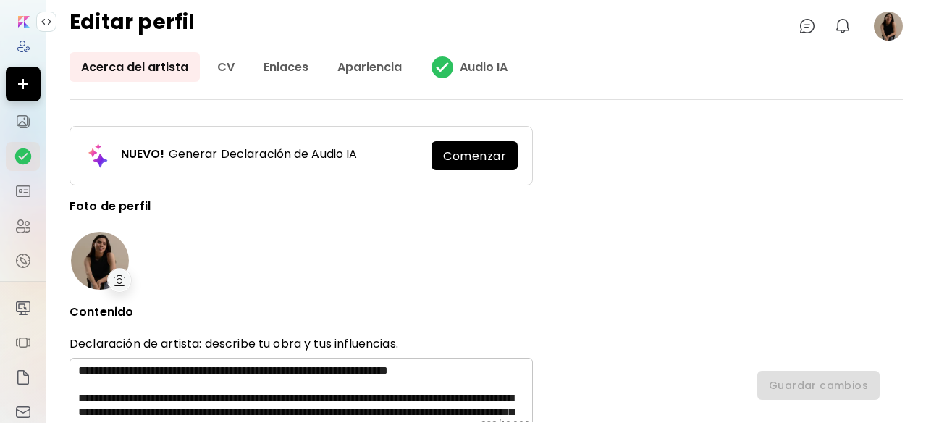
type input "******"
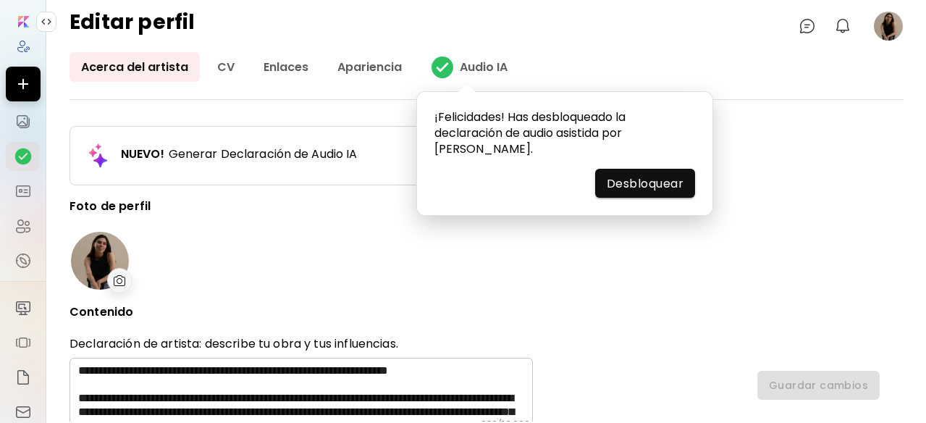
type input "**********"
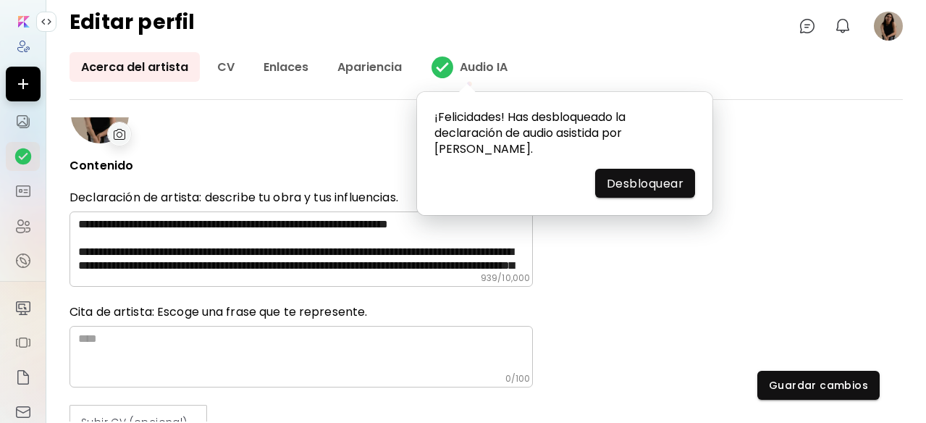
scroll to position [193, 0]
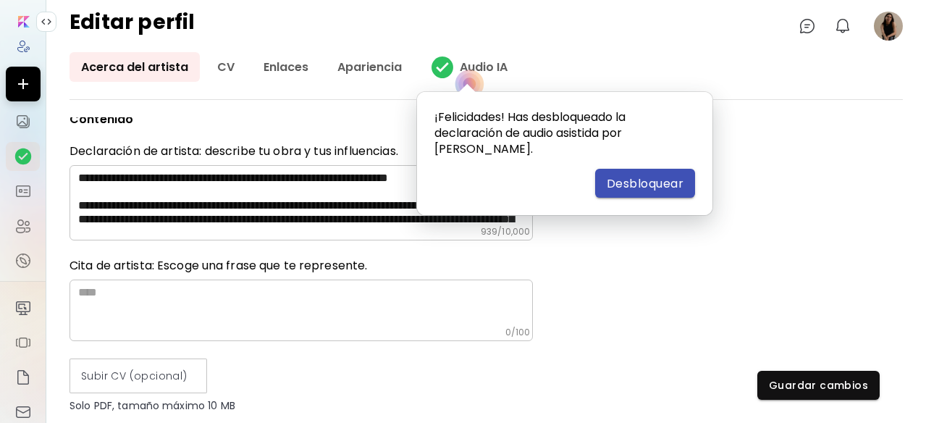
click at [603, 169] on button "Desbloquear" at bounding box center [645, 183] width 100 height 29
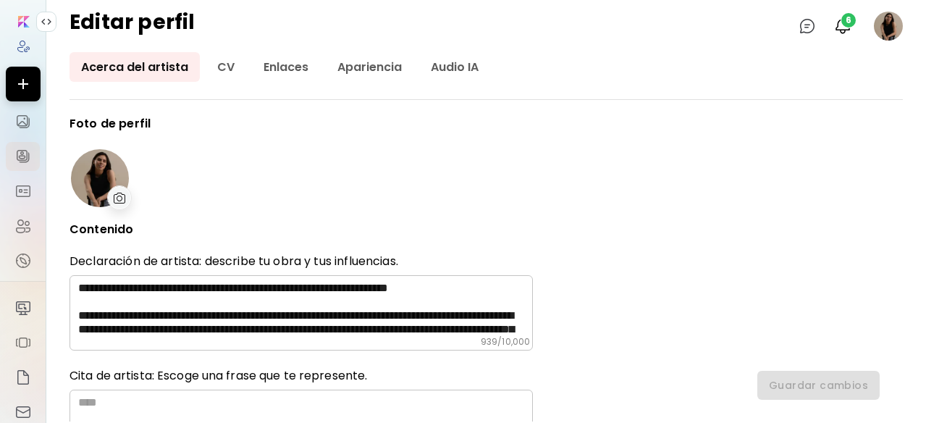
type input "******"
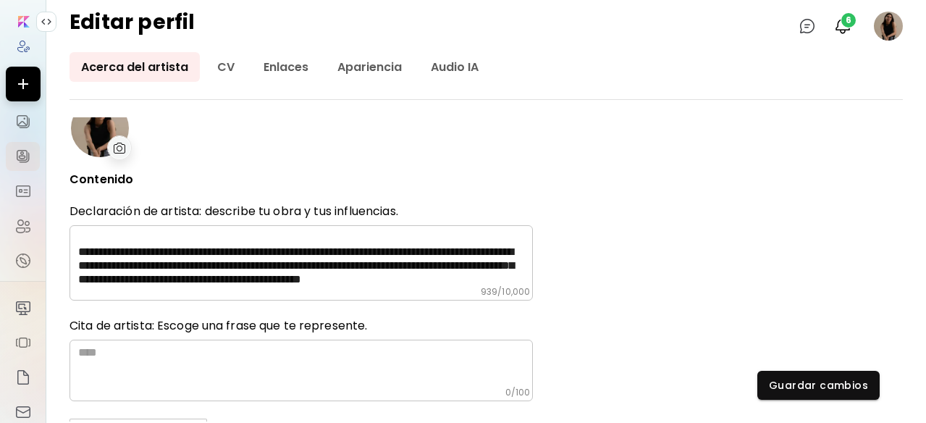
scroll to position [152, 0]
click at [51, 24] on img at bounding box center [47, 22] width 12 height 12
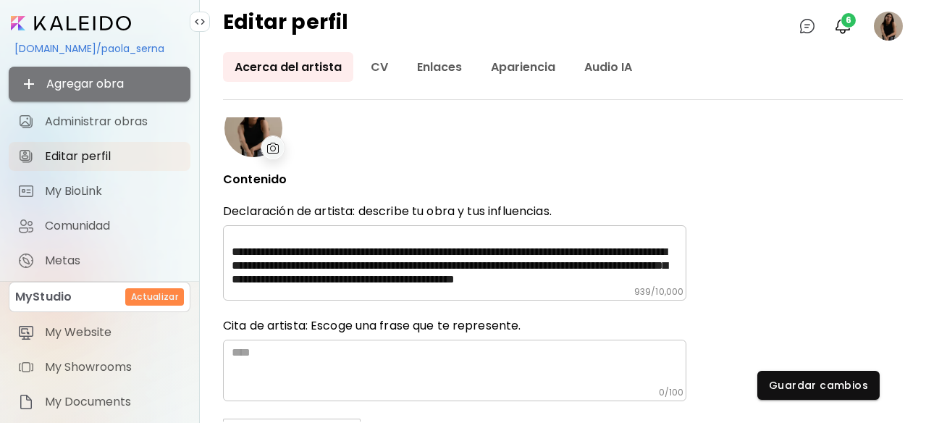
click at [88, 72] on button "Agregar obra" at bounding box center [100, 84] width 182 height 35
